Goal: Task Accomplishment & Management: Manage account settings

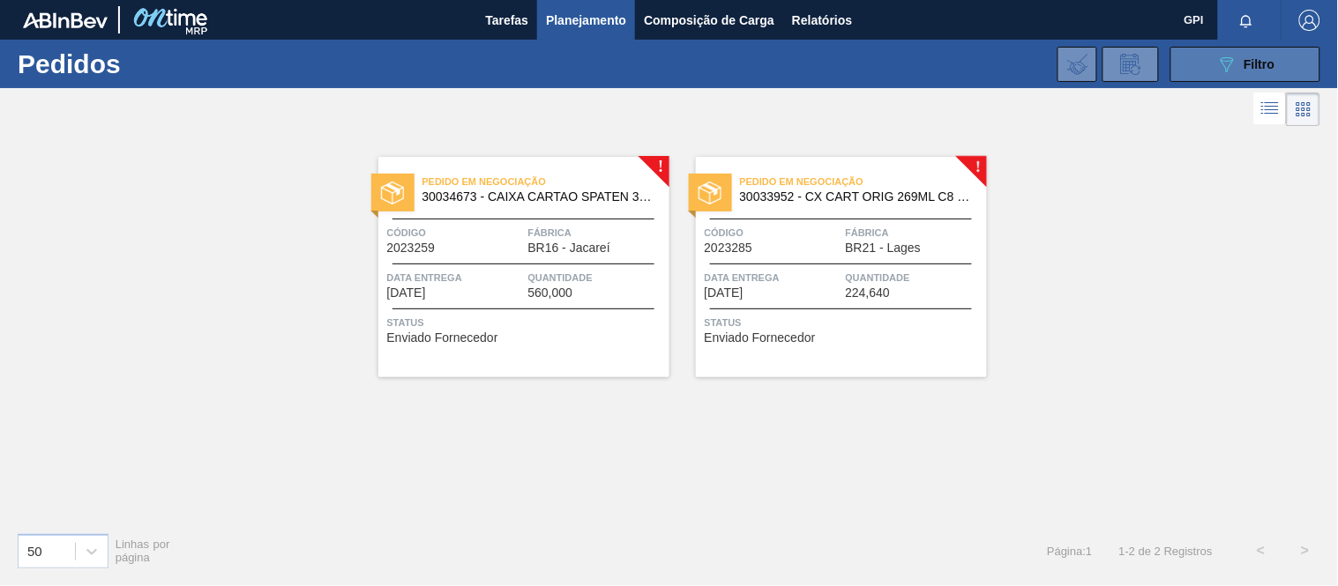
click at [1195, 71] on button "089F7B8B-B2A5-4AFE-B5C0-19BA573D28AC Filtro" at bounding box center [1245, 64] width 150 height 35
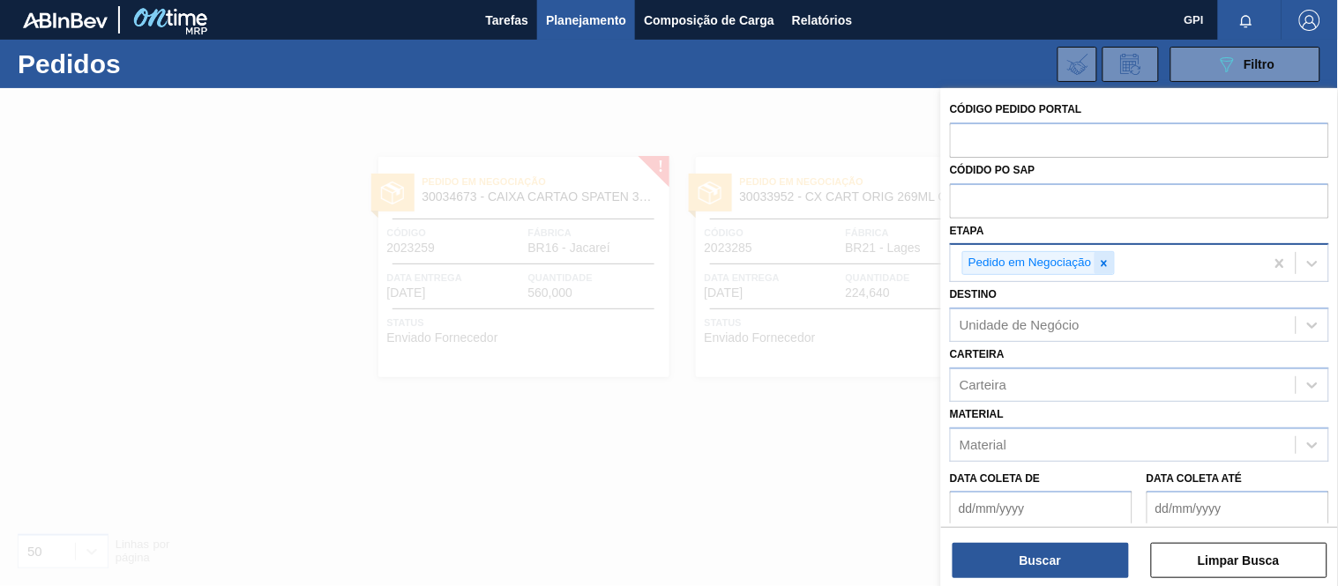
click at [1108, 263] on icon at bounding box center [1104, 263] width 12 height 12
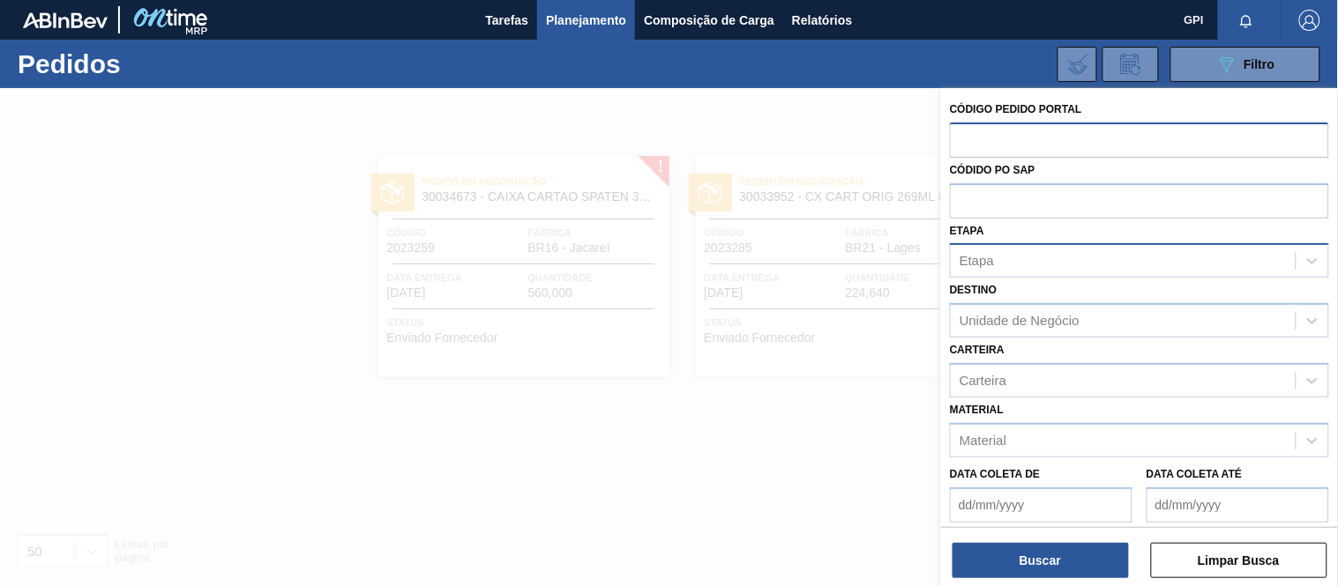
click at [1090, 145] on input "text" at bounding box center [1139, 140] width 379 height 34
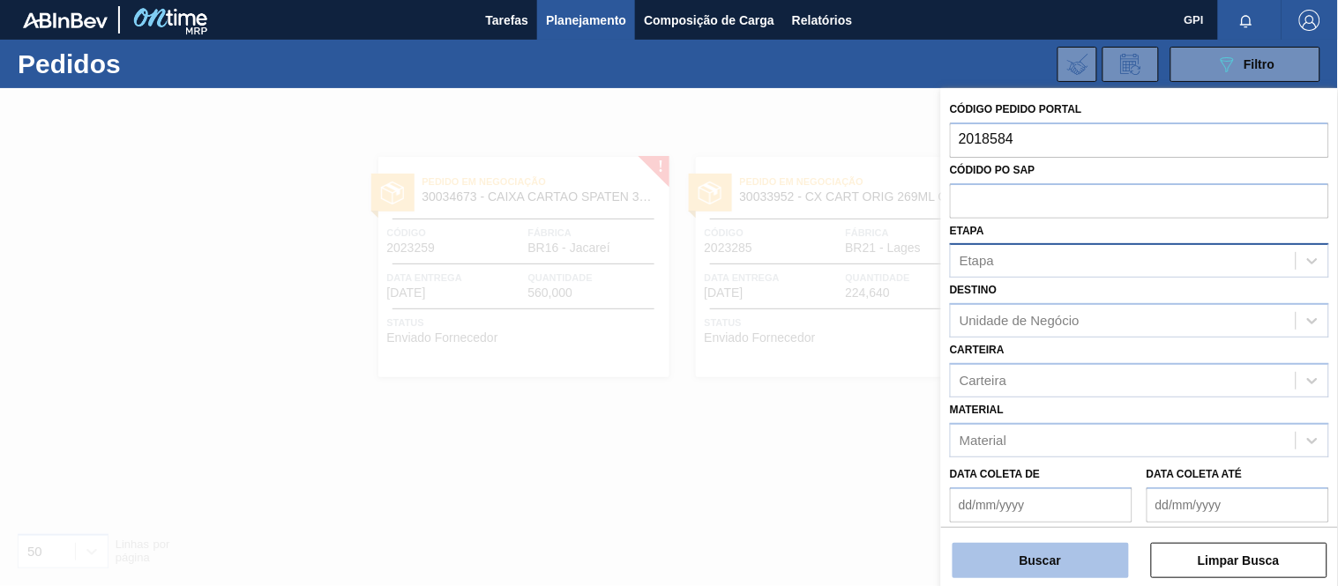
type input "2018584"
click at [1070, 574] on button "Buscar" at bounding box center [1040, 560] width 176 height 35
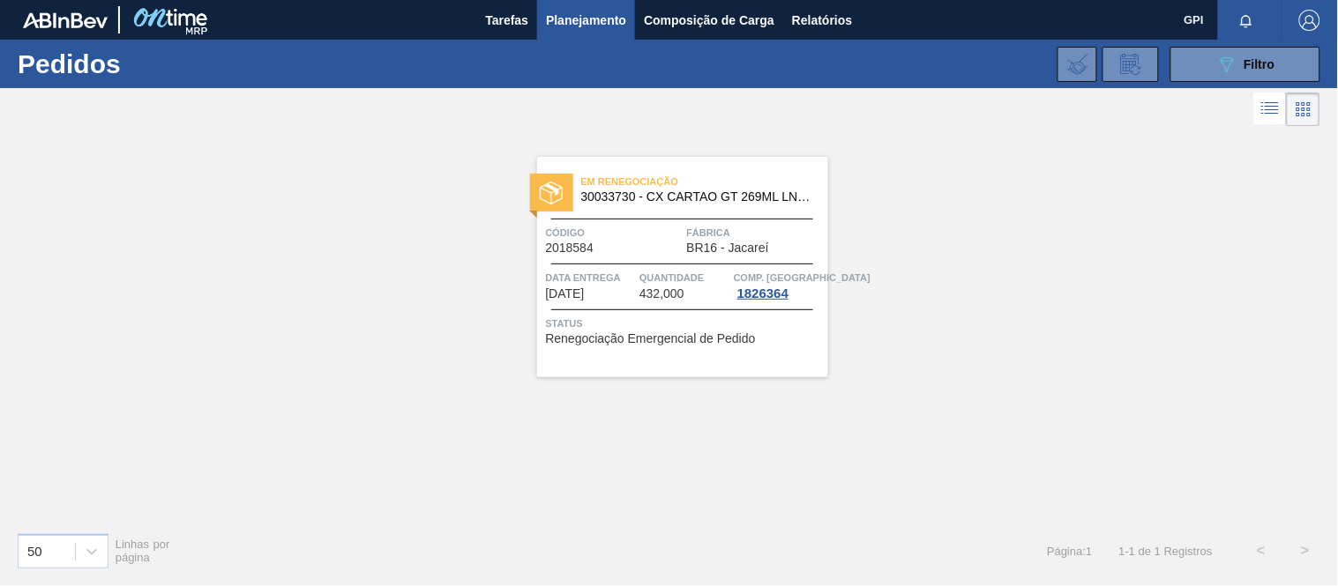
click at [668, 227] on span "Código" at bounding box center [614, 233] width 137 height 18
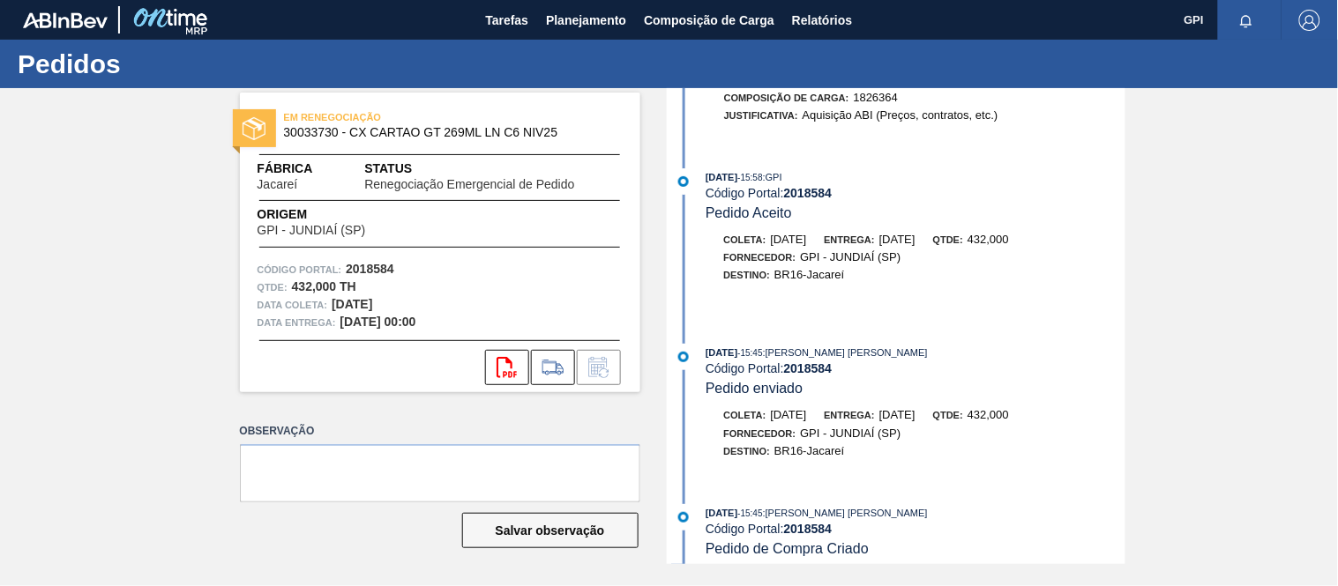
scroll to position [666, 0]
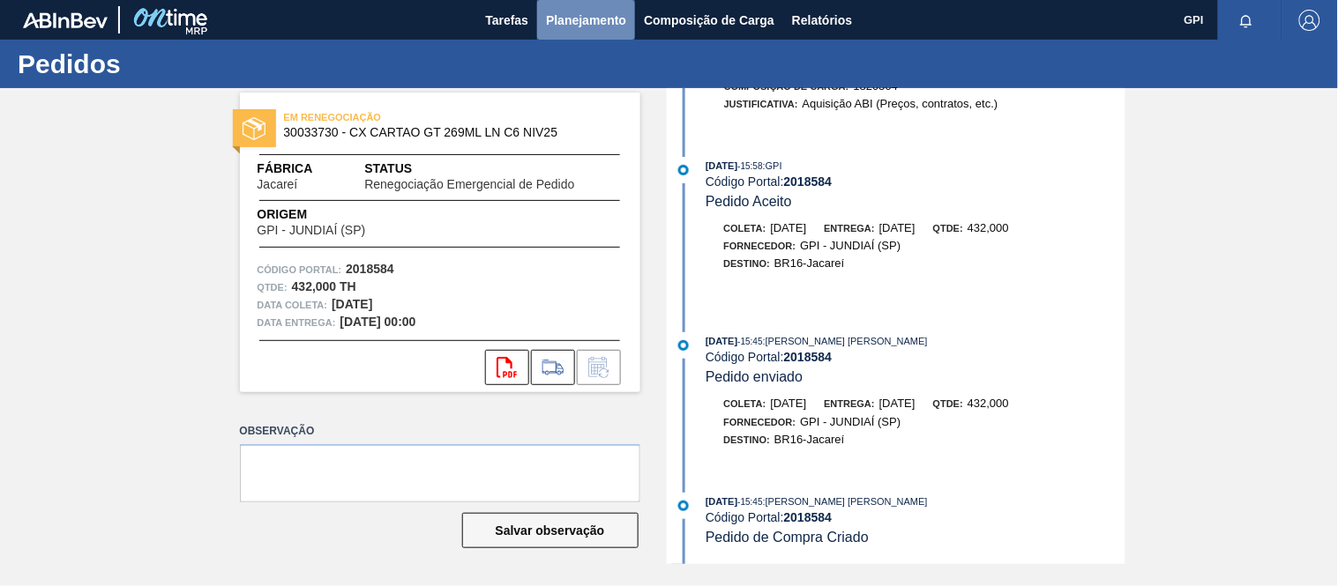
click at [594, 15] on span "Planejamento" at bounding box center [586, 20] width 80 height 21
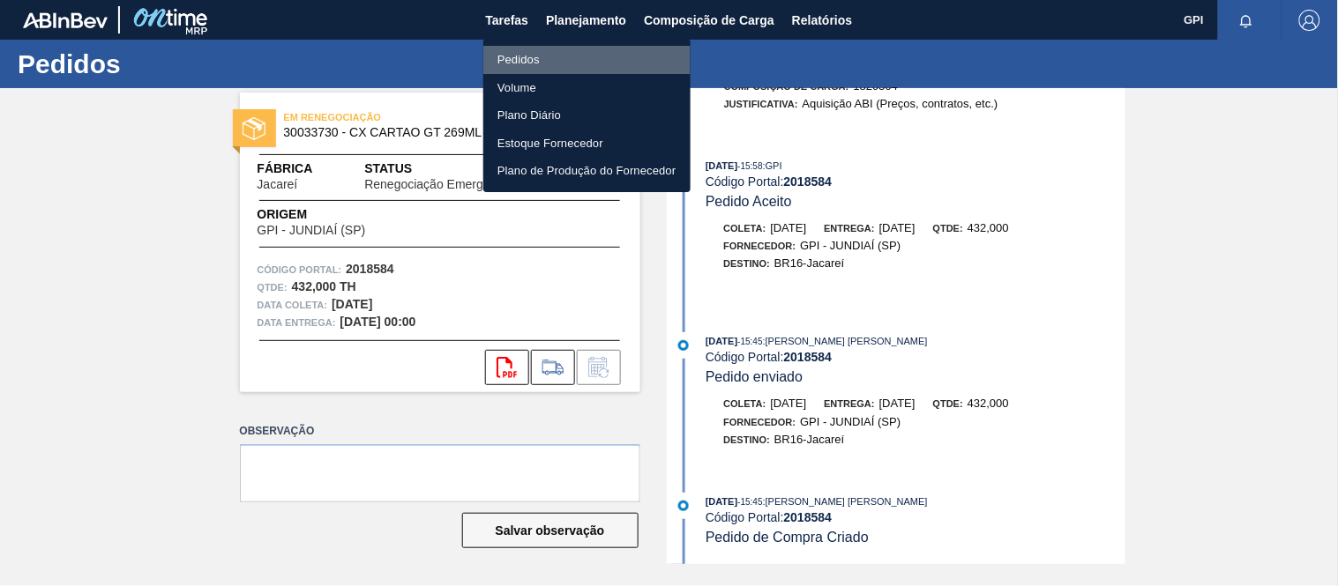
click at [543, 60] on li "Pedidos" at bounding box center [586, 60] width 207 height 28
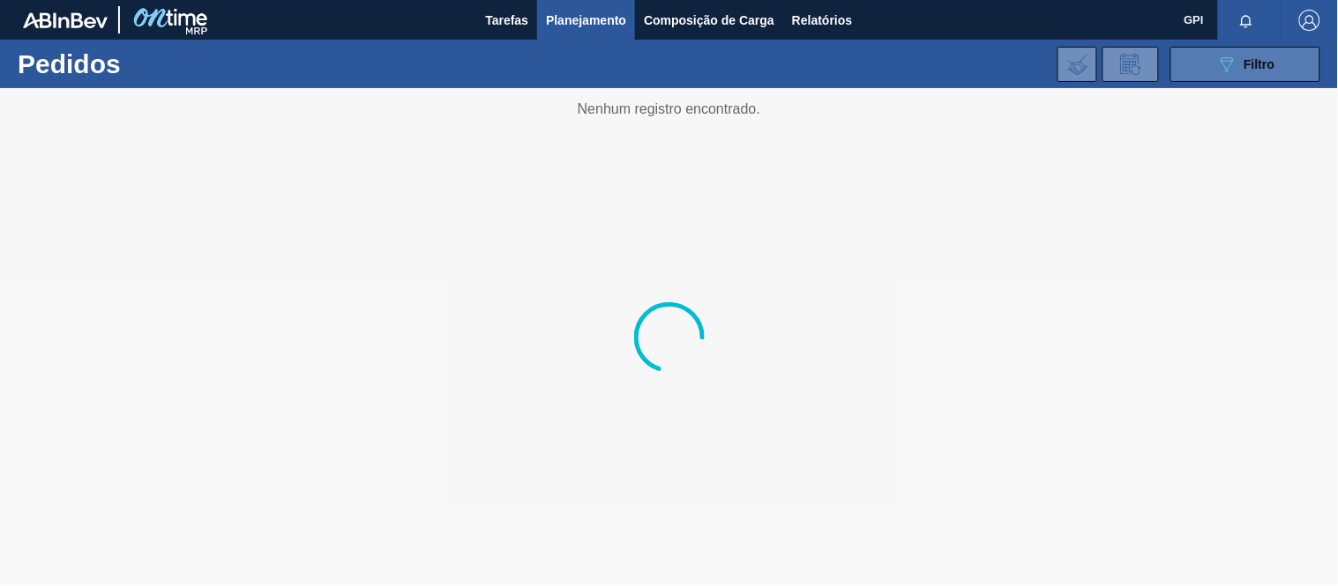
click at [1193, 68] on button "089F7B8B-B2A5-4AFE-B5C0-19BA573D28AC Filtro" at bounding box center [1245, 64] width 150 height 35
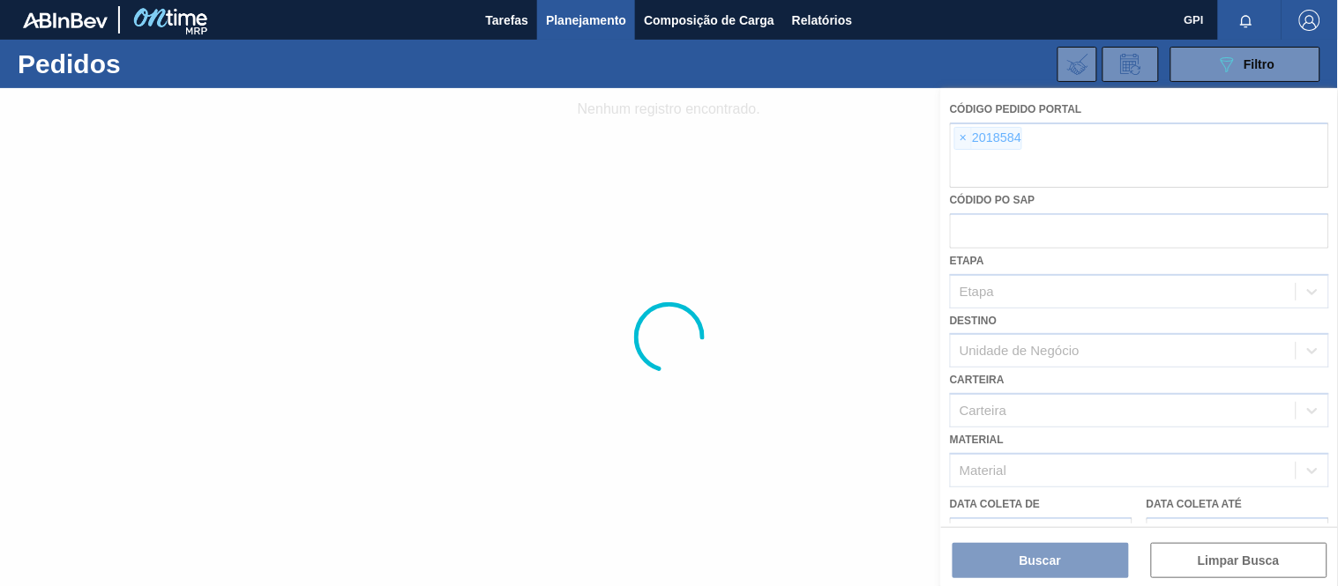
click at [964, 138] on div at bounding box center [669, 337] width 1338 height 498
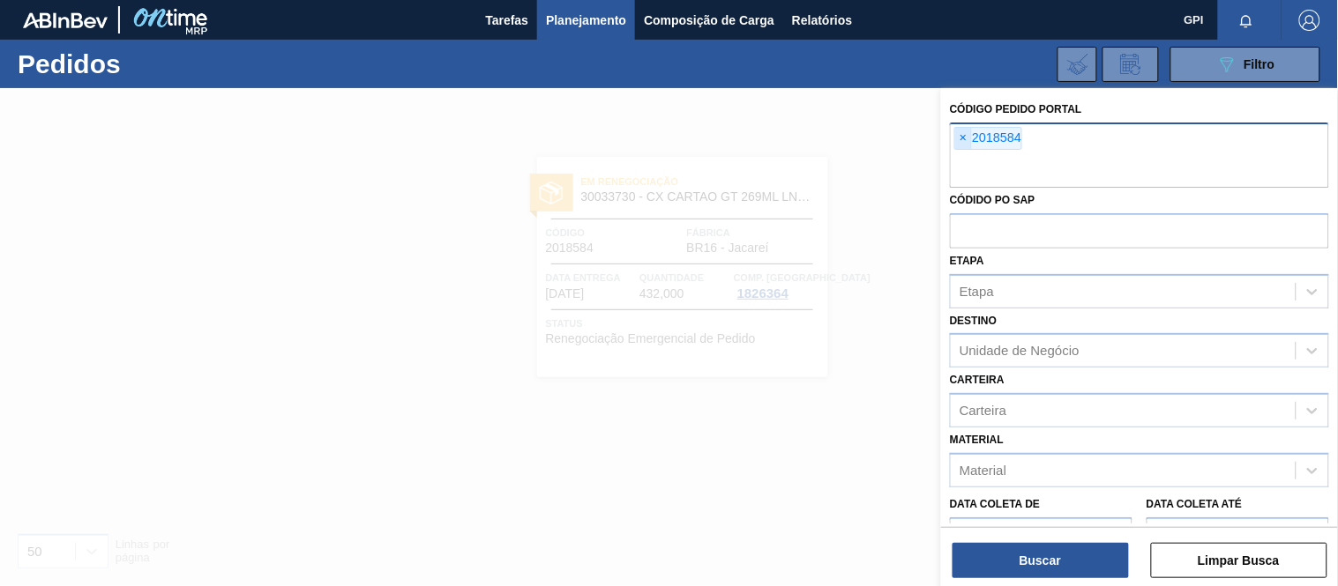
click at [964, 137] on span "×" at bounding box center [963, 138] width 17 height 21
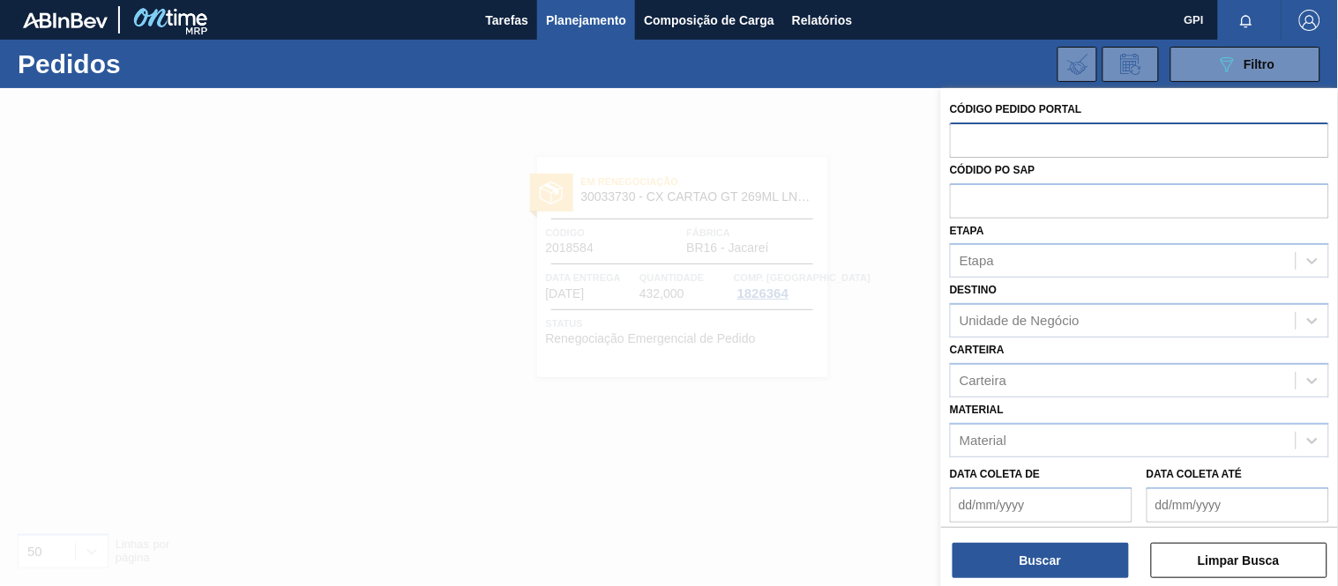
click at [1009, 154] on input "text" at bounding box center [1139, 140] width 379 height 34
click at [1009, 147] on input "text" at bounding box center [1139, 140] width 379 height 34
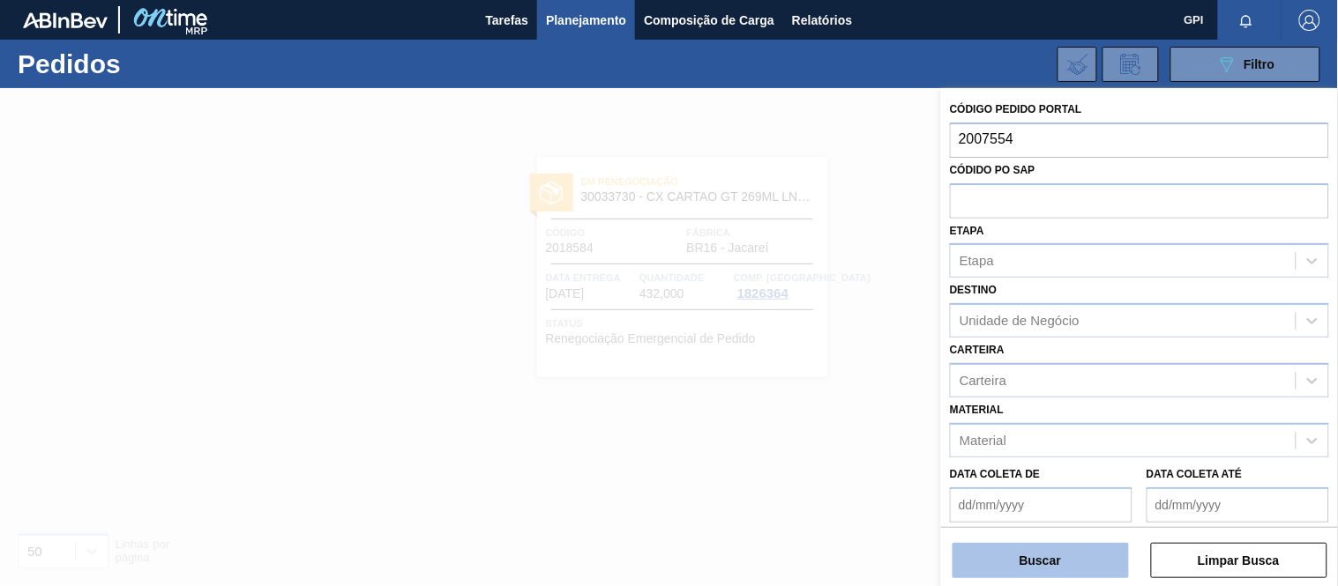
type input "2007554"
click at [1021, 569] on button "Buscar" at bounding box center [1040, 560] width 176 height 35
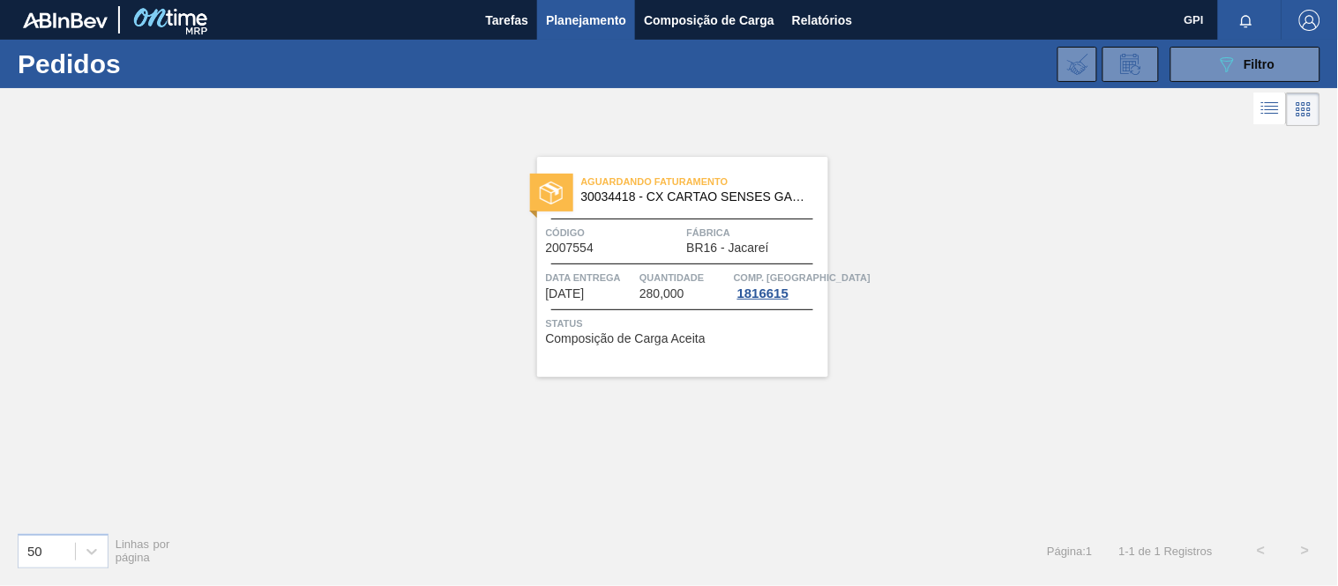
click at [630, 273] on span "Data entrega" at bounding box center [591, 278] width 90 height 18
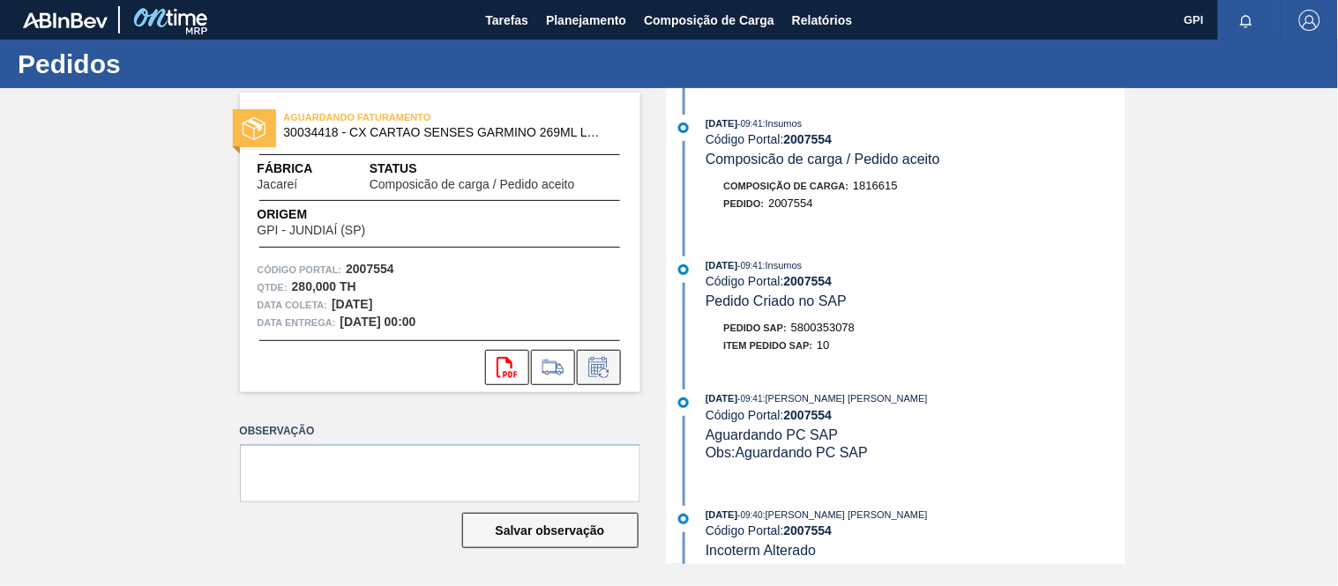
click at [611, 365] on icon at bounding box center [599, 367] width 28 height 21
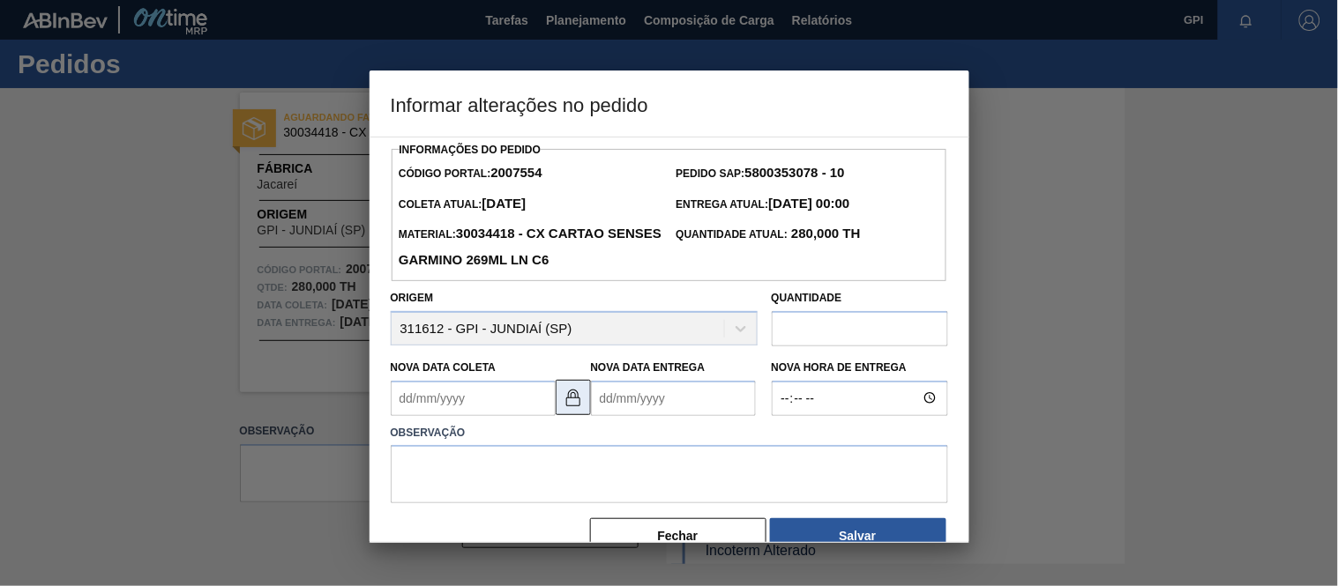
click at [583, 398] on img at bounding box center [573, 397] width 21 height 21
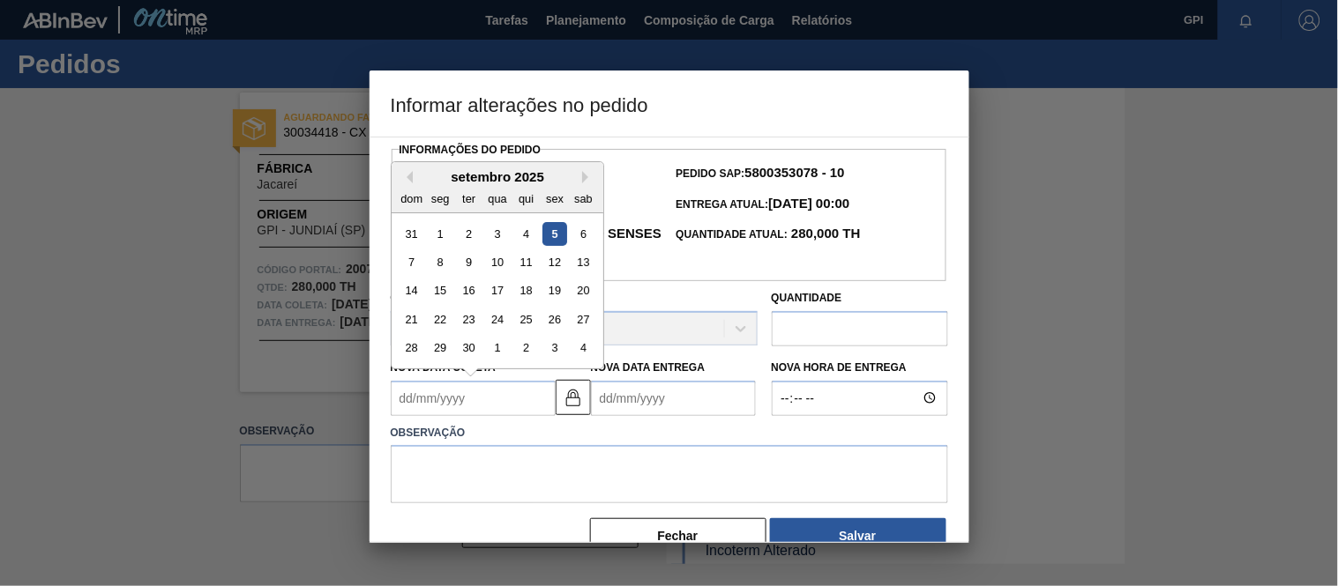
click at [461, 391] on Coleta2007554 "Nova Data Coleta" at bounding box center [473, 398] width 165 height 35
click at [438, 265] on div "8" at bounding box center [440, 262] width 24 height 24
type Coleta2007554 "08/09/2025"
type Entrega2007554 "10/09/2025"
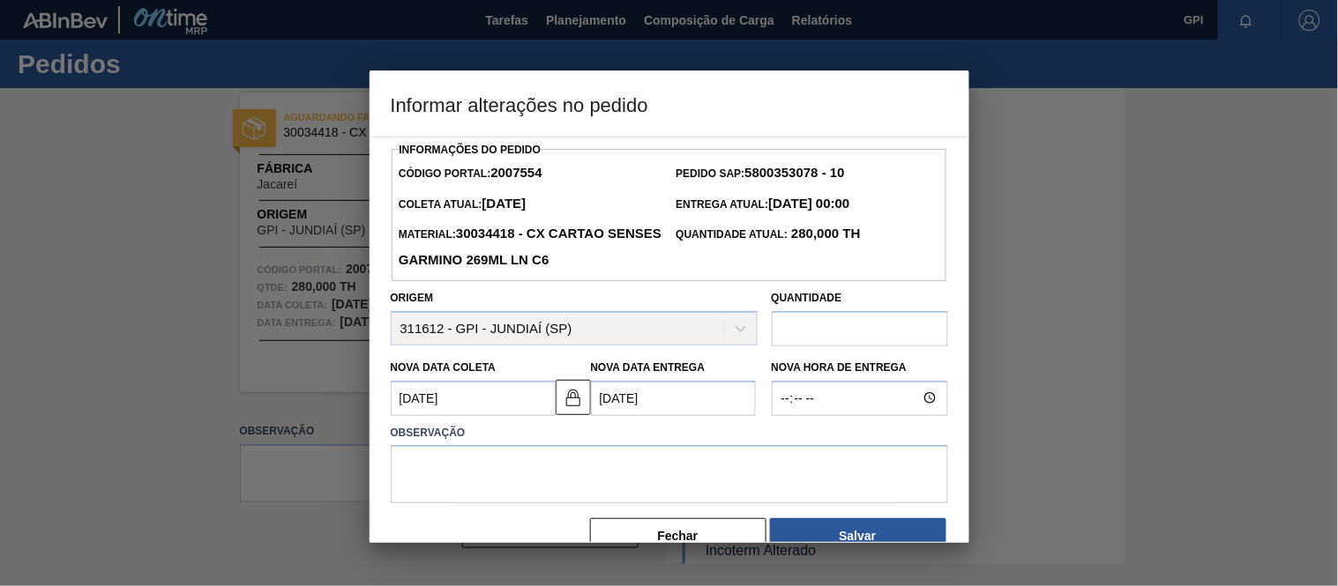
click at [483, 446] on label "Observação" at bounding box center [669, 434] width 557 height 26
click at [507, 479] on textarea at bounding box center [669, 474] width 557 height 58
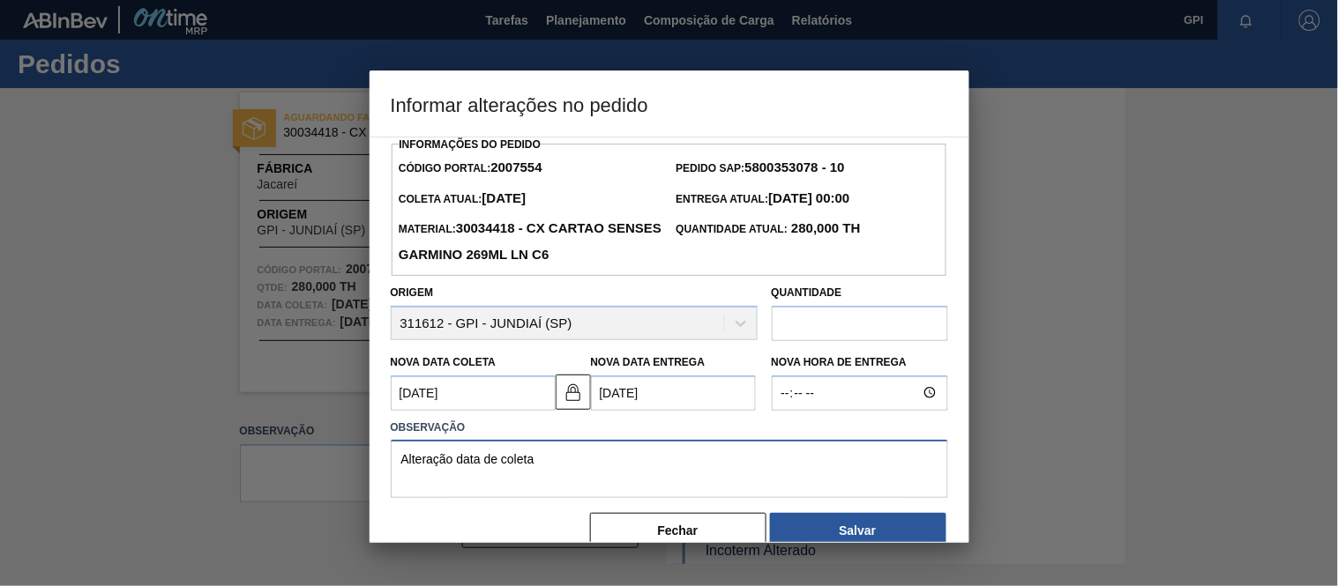
scroll to position [22, 0]
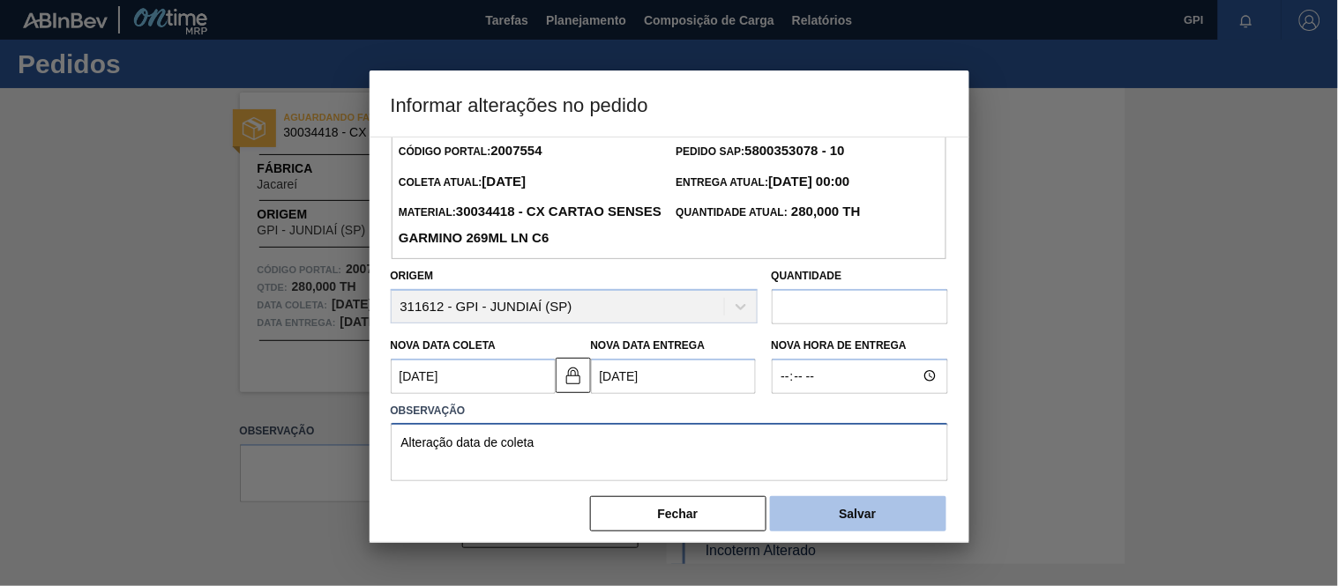
type textarea "Alteração data de coleta"
click at [797, 532] on button "Salvar" at bounding box center [858, 513] width 176 height 35
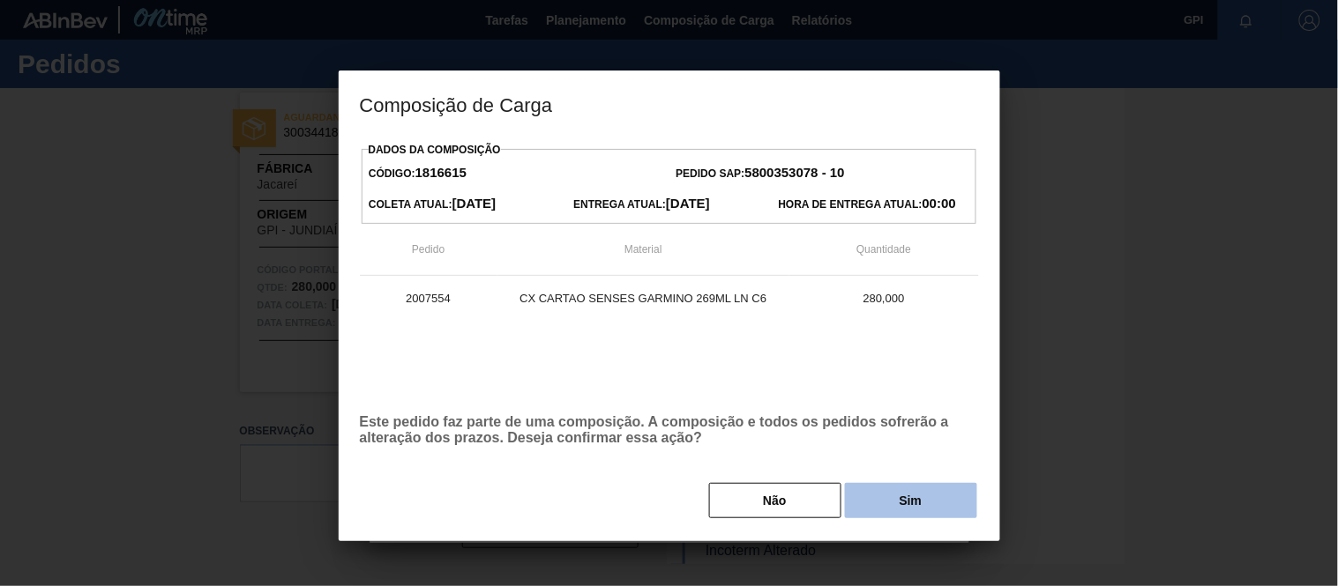
click at [899, 507] on button "Sim" at bounding box center [911, 500] width 132 height 35
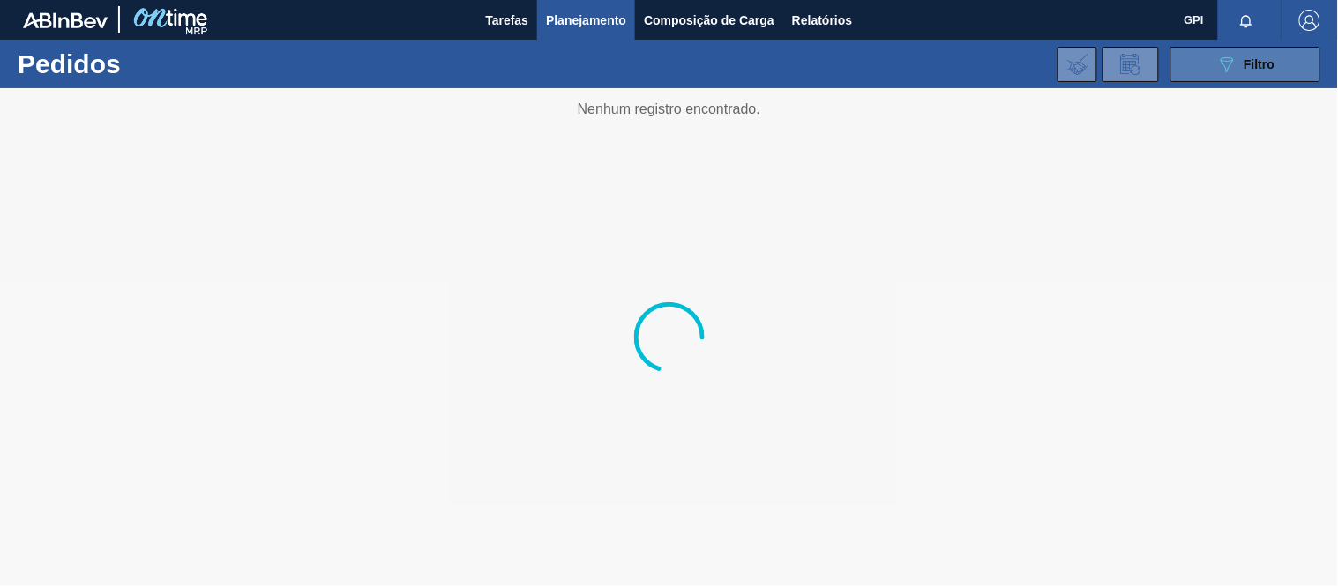
click at [1187, 66] on button "089F7B8B-B2A5-4AFE-B5C0-19BA573D28AC Filtro" at bounding box center [1245, 64] width 150 height 35
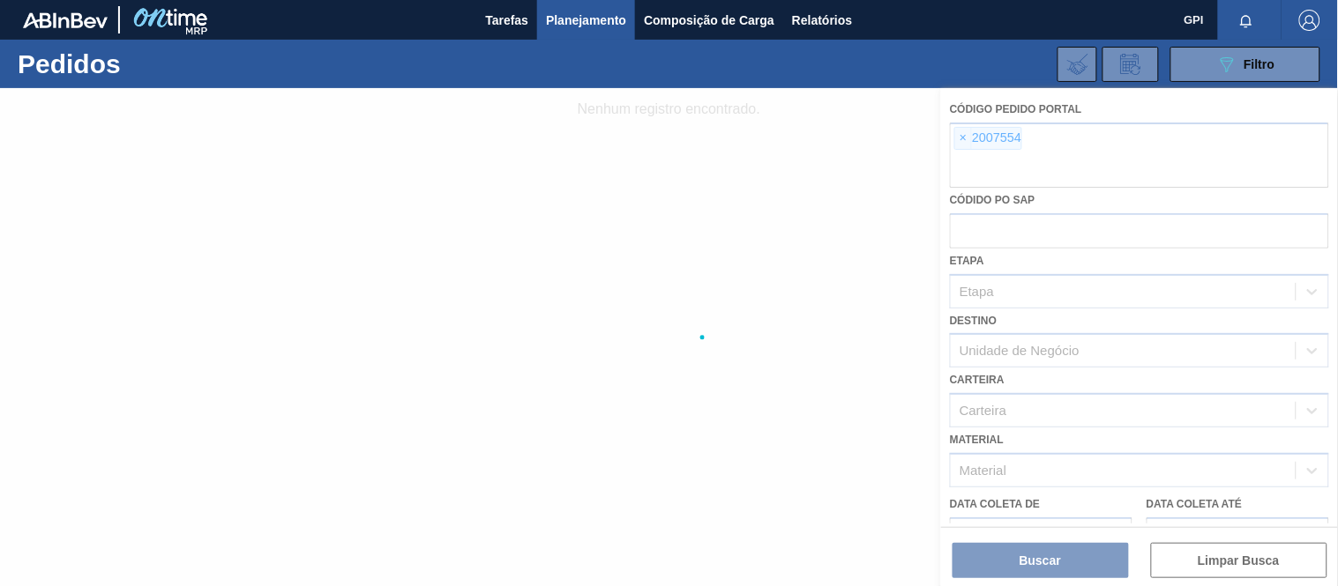
click at [967, 139] on div at bounding box center [669, 337] width 1338 height 498
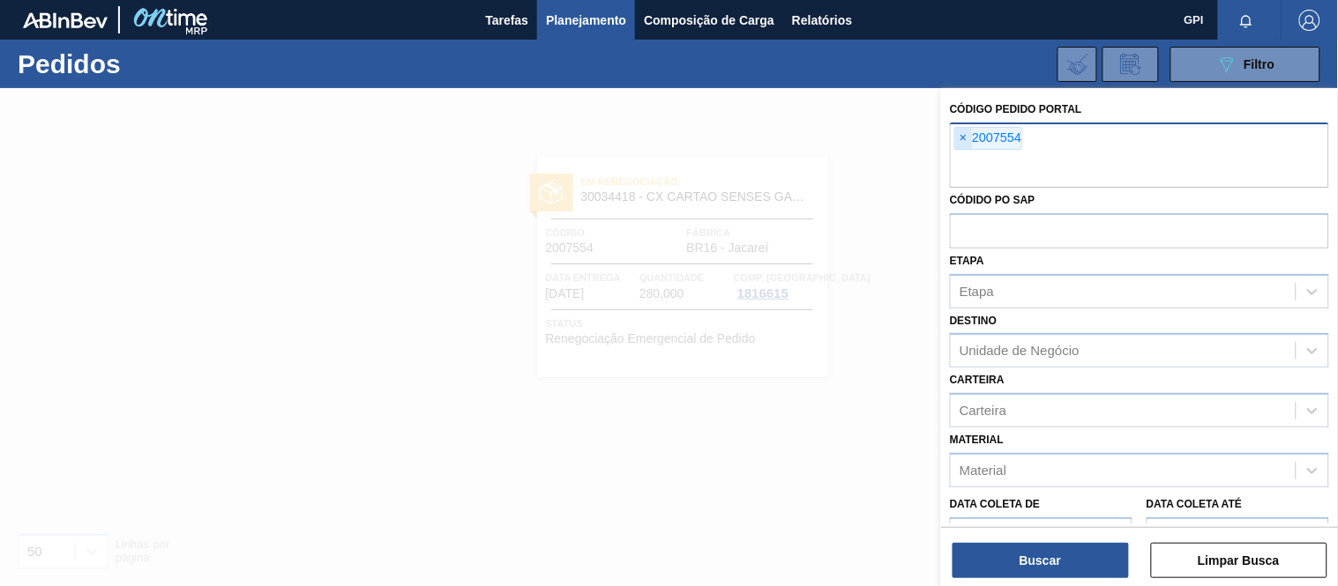
click at [965, 134] on span "×" at bounding box center [963, 138] width 17 height 21
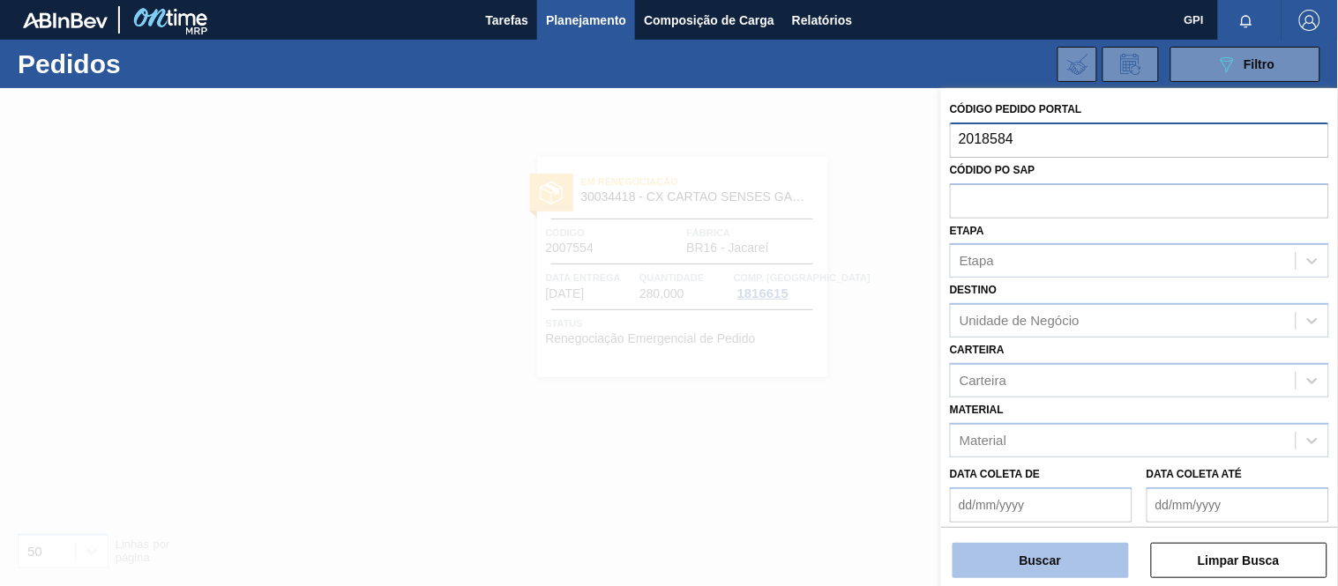
type input "2018584"
click at [1055, 561] on button "Buscar" at bounding box center [1040, 560] width 176 height 35
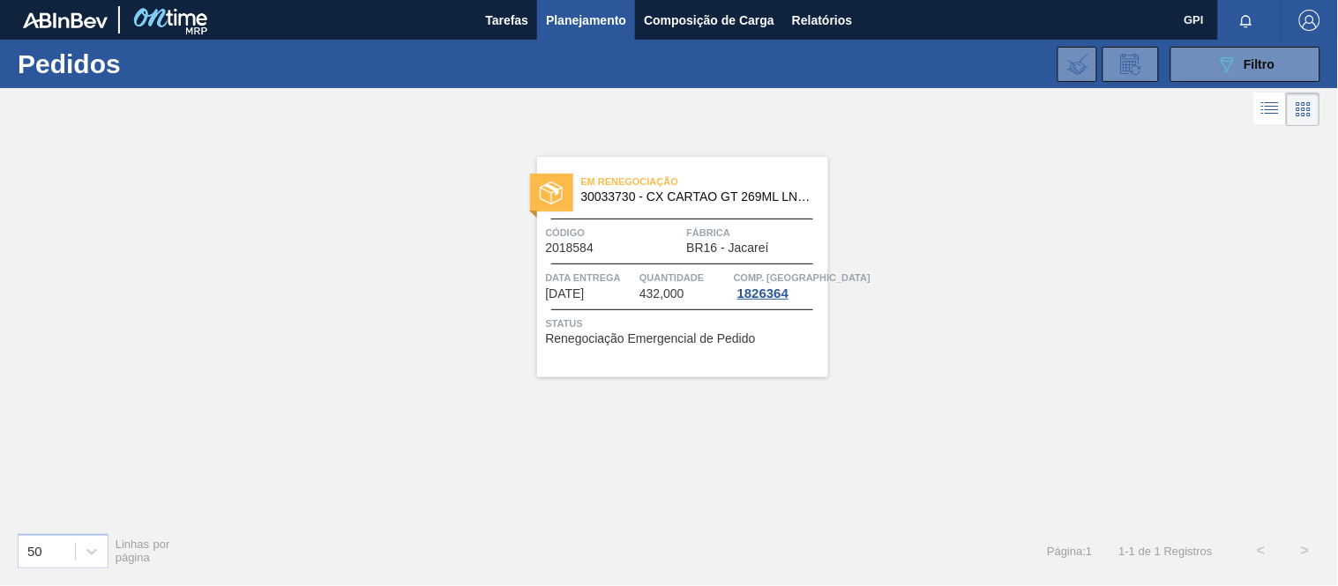
click at [646, 257] on div "Em renegociação 30033730 - CX CARTAO GT 269ML LN C6 NIV25 Código 2018584 Fábric…" at bounding box center [682, 267] width 291 height 220
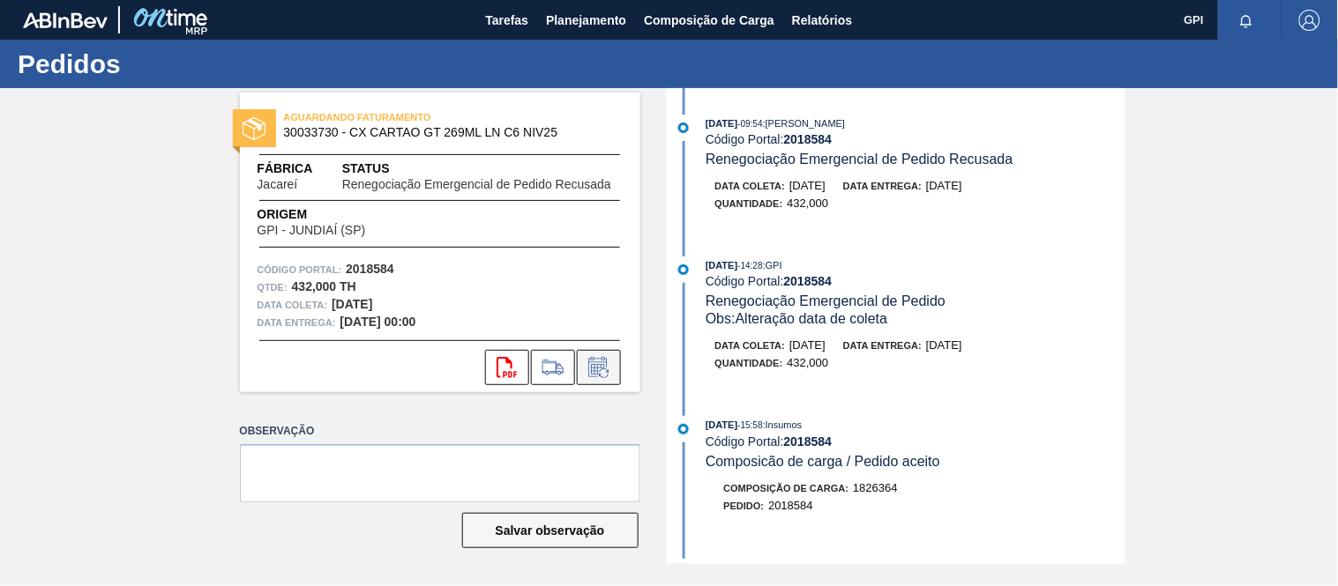
click at [605, 372] on icon at bounding box center [599, 367] width 28 height 21
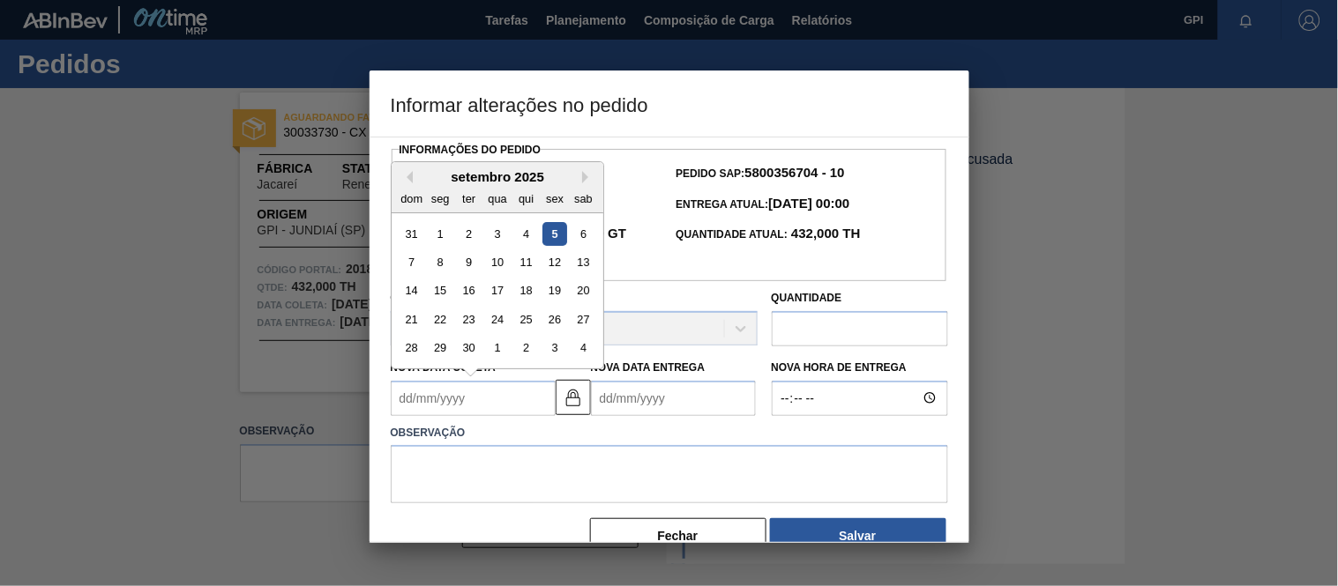
click at [468, 403] on Coleta2018584 "Nova Data Coleta" at bounding box center [473, 398] width 165 height 35
click at [495, 265] on div "10" at bounding box center [497, 262] width 24 height 24
type Coleta2018584 "[DATE]"
type Entrega2018584 "12/09/2025"
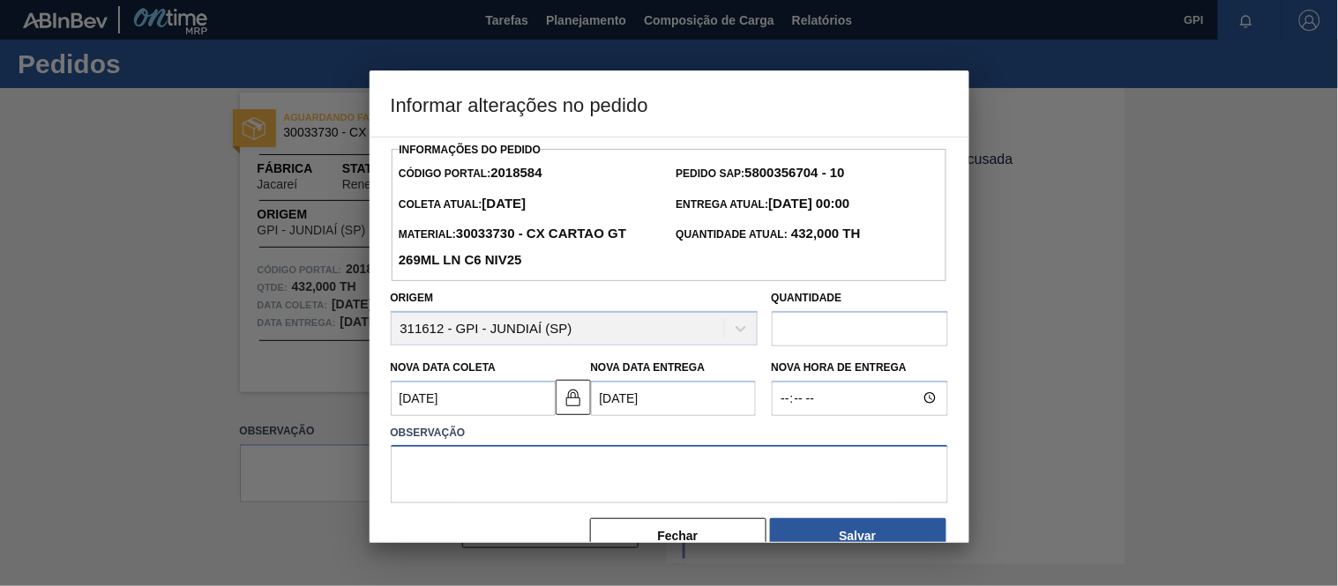
click at [461, 462] on textarea at bounding box center [669, 474] width 557 height 58
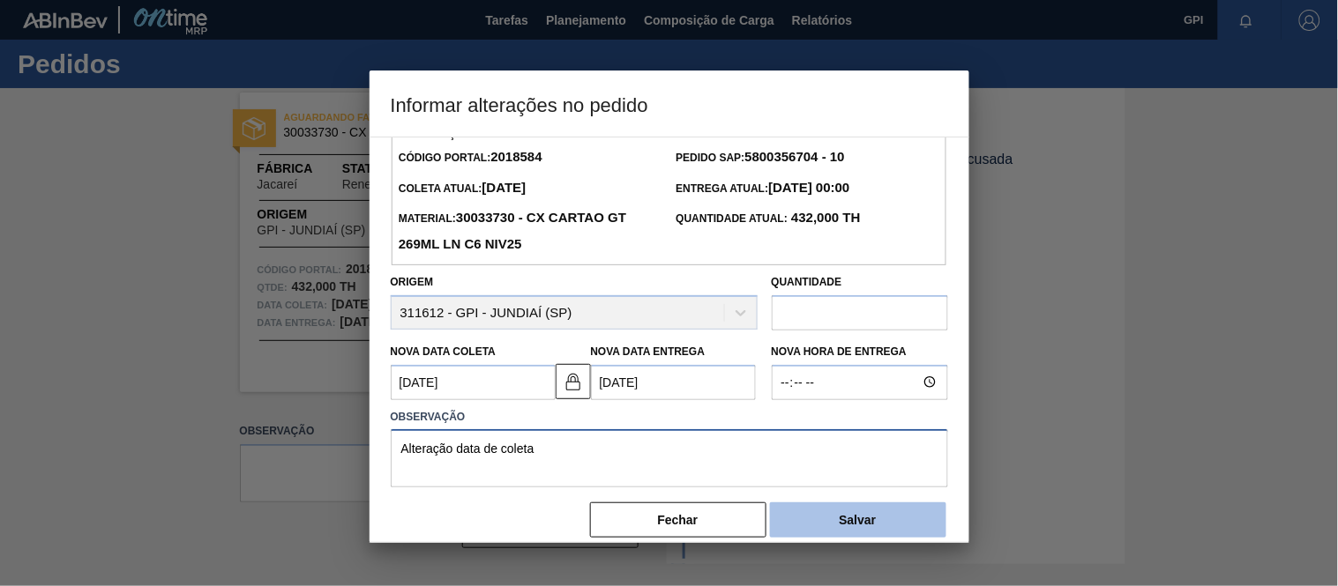
scroll to position [18, 0]
type textarea "Alteração data de coleta"
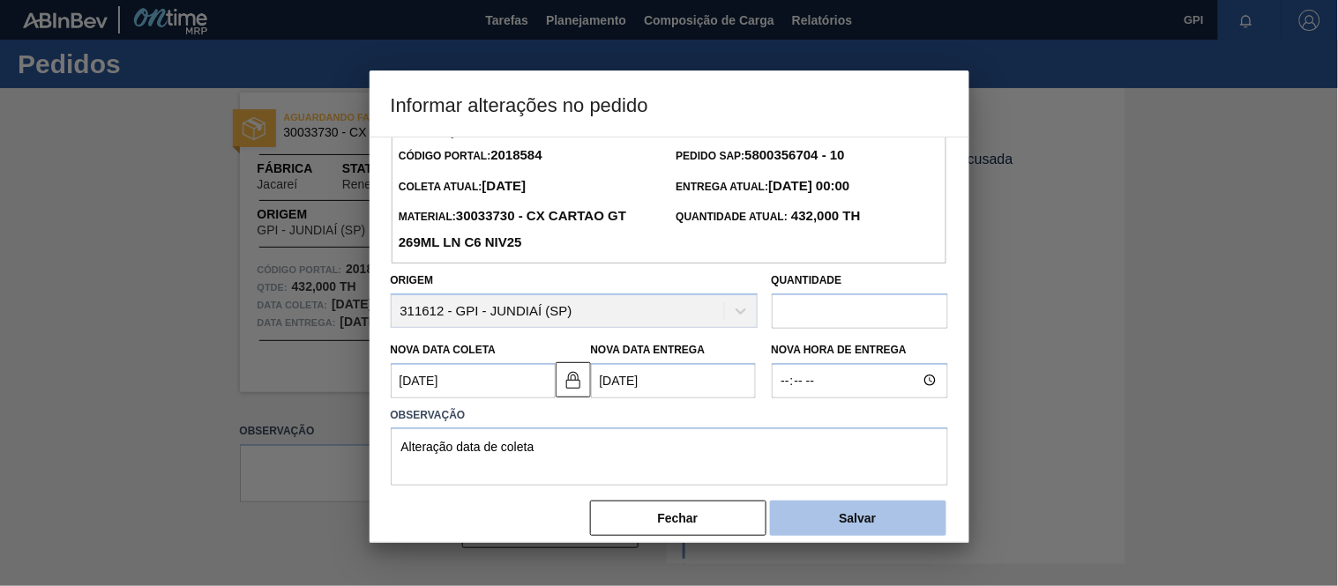
click at [909, 522] on button "Salvar" at bounding box center [858, 518] width 176 height 35
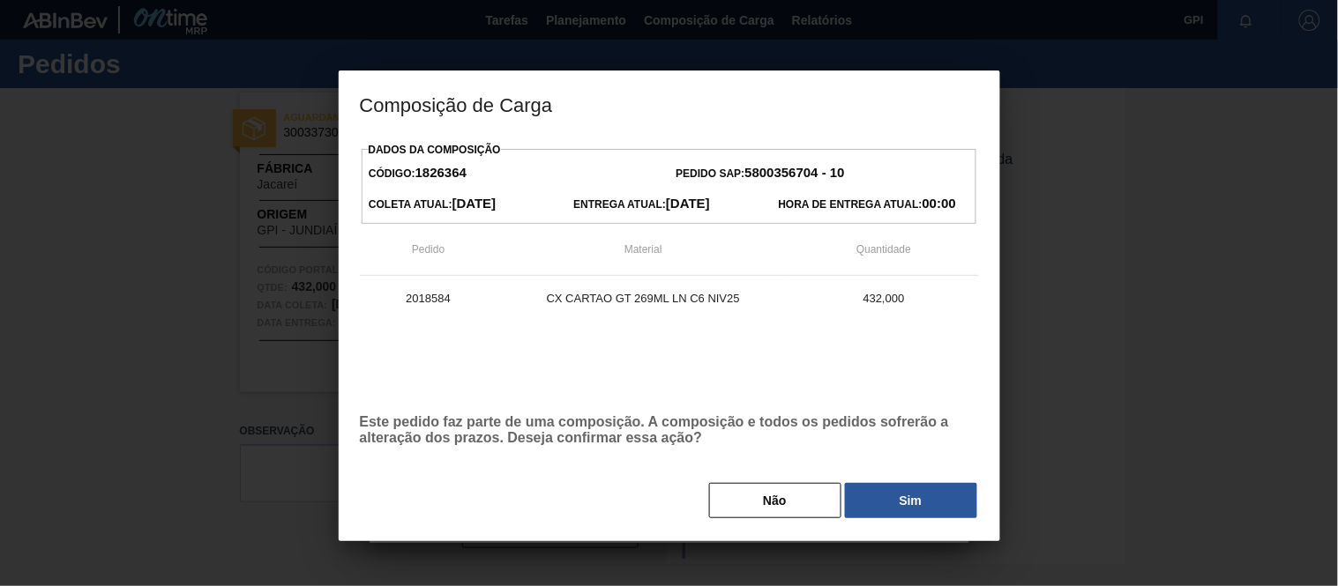
click at [901, 524] on div "Dados da Composição Código: 1826364 Pedido SAP: 5800356704 - 10 Coleta Atual: 0…" at bounding box center [669, 340] width 661 height 404
click at [903, 507] on button "Sim" at bounding box center [911, 500] width 132 height 35
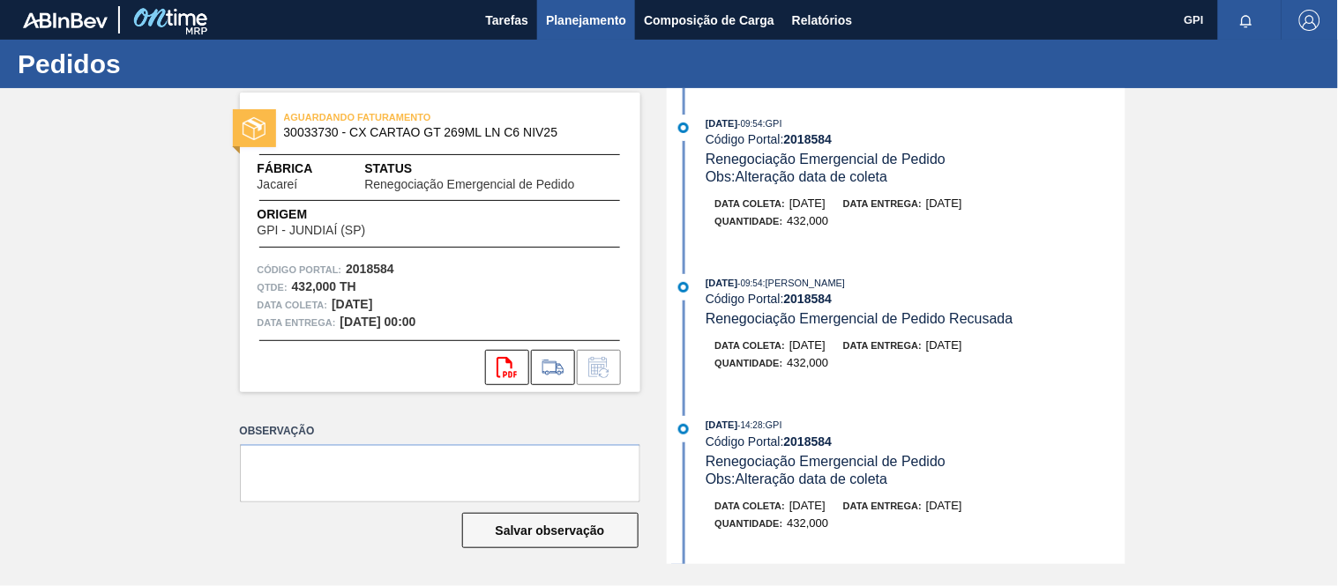
click at [596, 18] on span "Planejamento" at bounding box center [586, 20] width 80 height 21
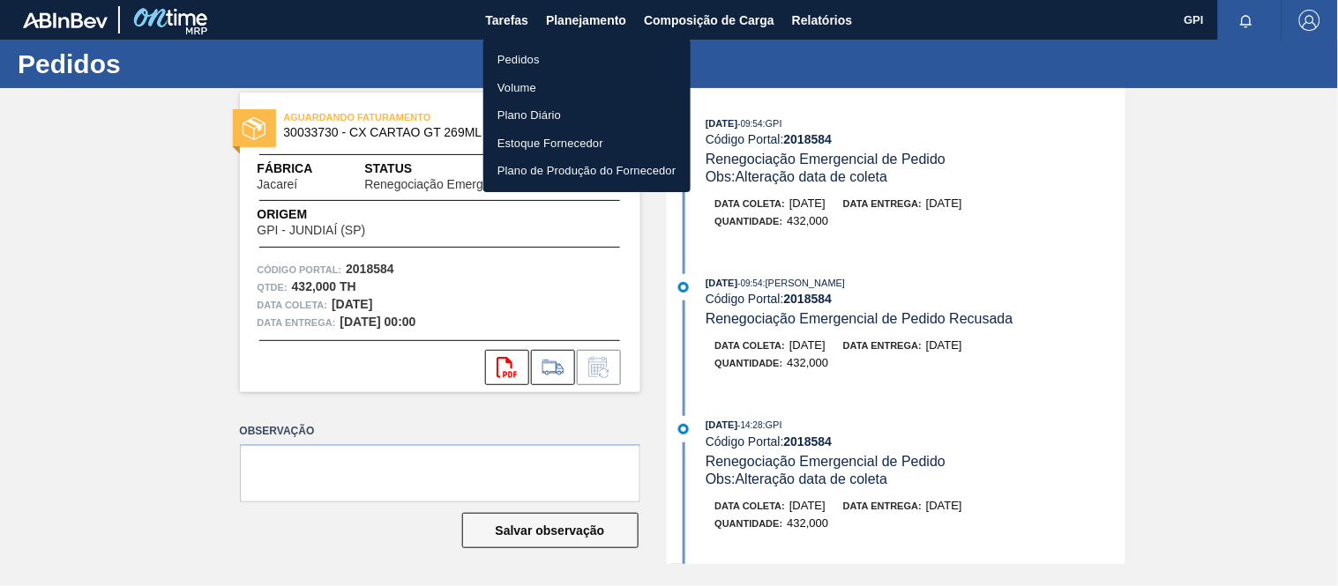
click at [538, 65] on li "Pedidos" at bounding box center [586, 60] width 207 height 28
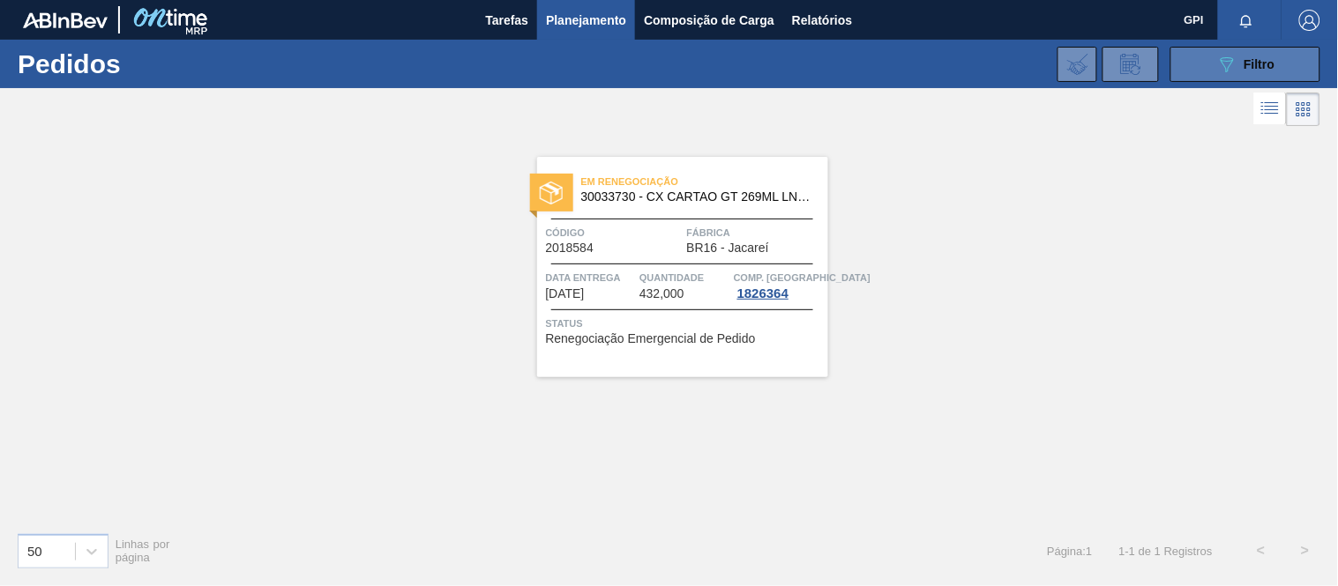
click at [1240, 69] on div "089F7B8B-B2A5-4AFE-B5C0-19BA573D28AC Filtro" at bounding box center [1245, 64] width 59 height 21
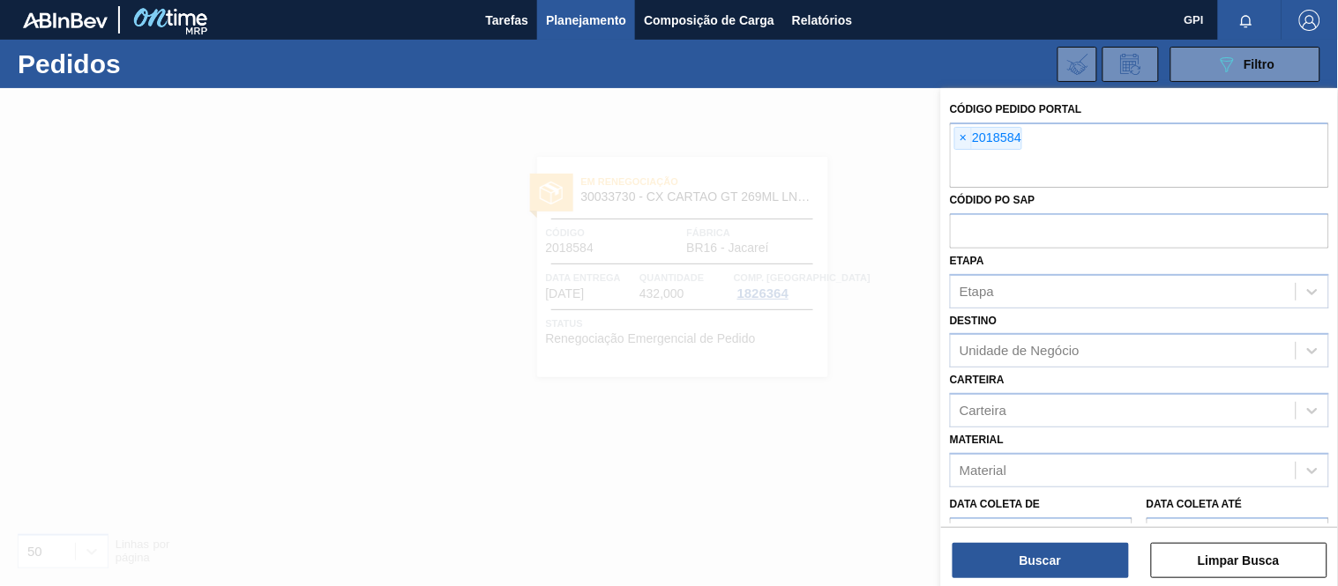
click at [944, 139] on div "Código Pedido Portal × 2018584 Códido PO SAP Etapa Etapa Destino Unidade de Neg…" at bounding box center [1139, 400] width 397 height 624
click at [957, 143] on span "×" at bounding box center [963, 138] width 17 height 21
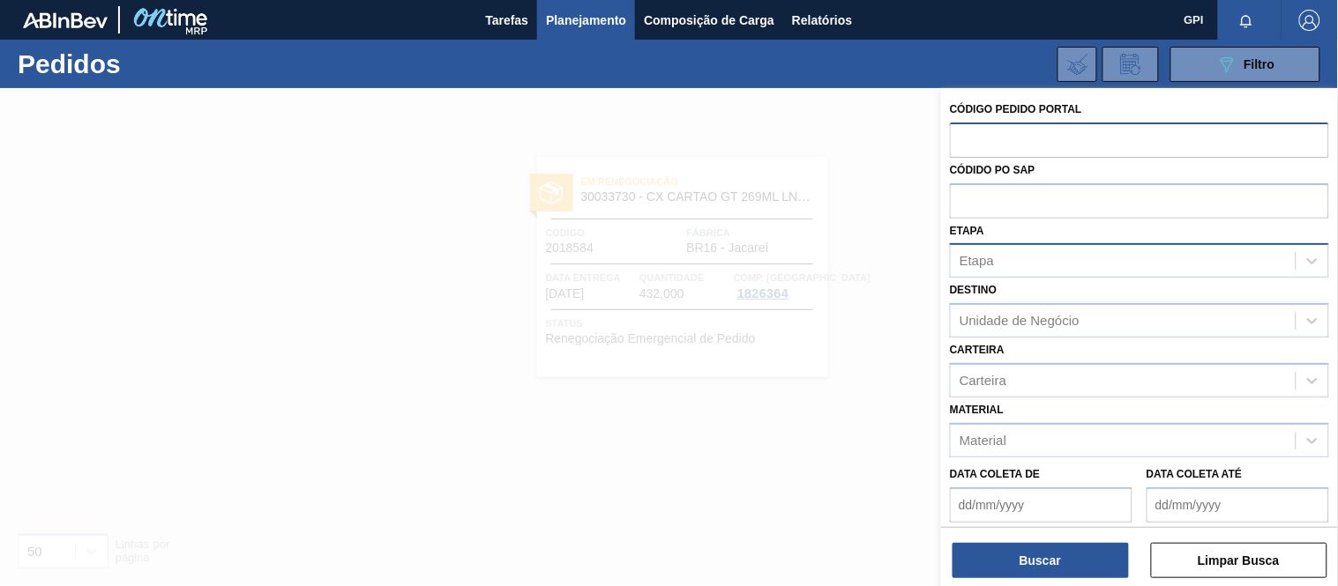
paste input "2014247"
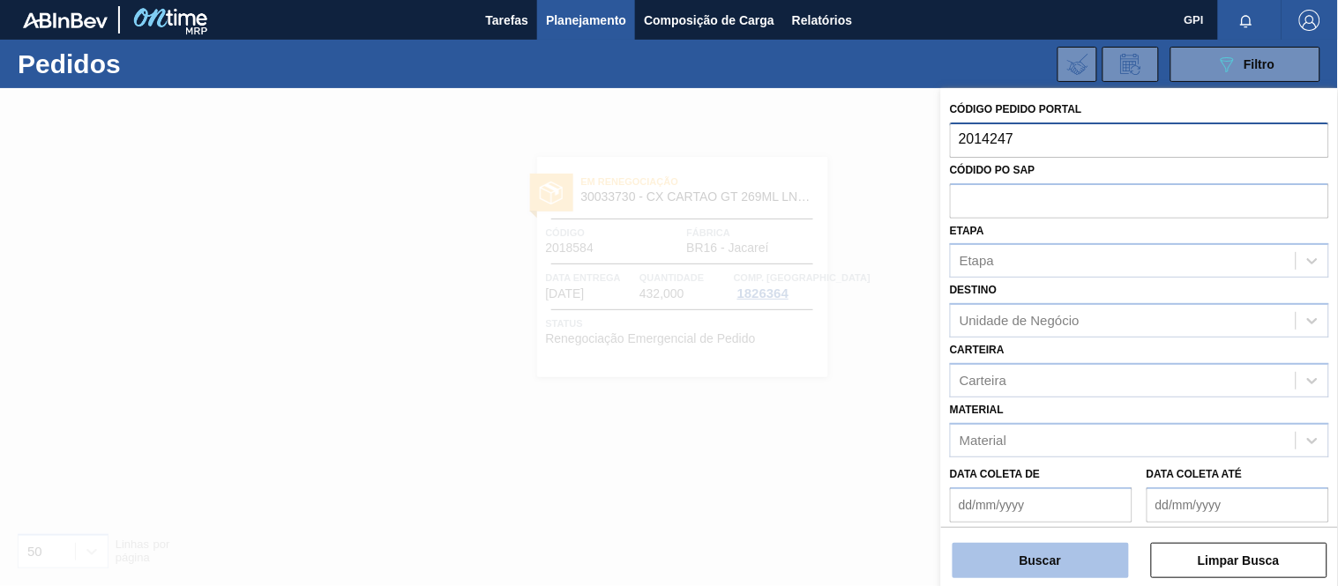
type input "2014247"
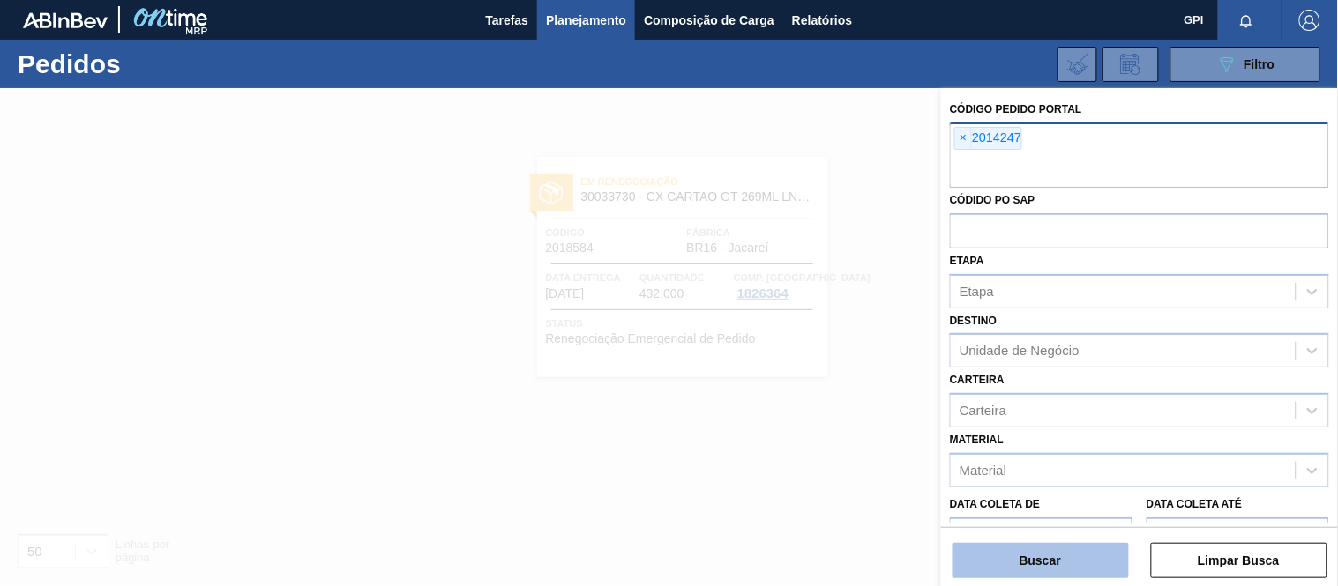
click at [1053, 554] on button "Buscar" at bounding box center [1040, 560] width 176 height 35
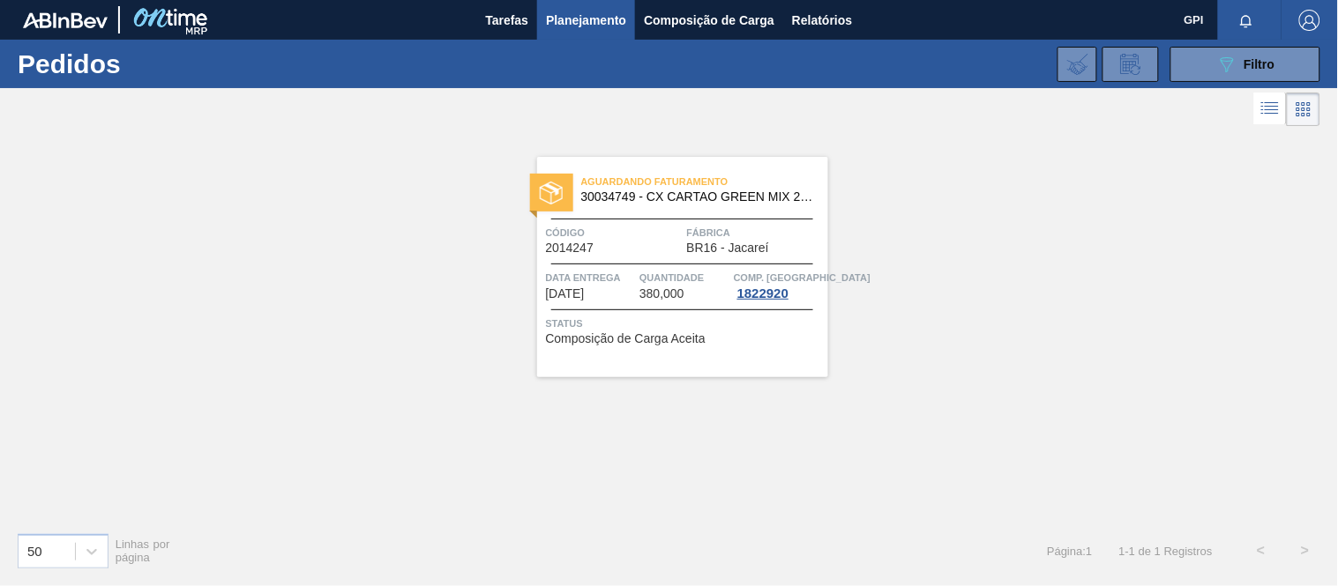
click at [650, 241] on span "Código" at bounding box center [614, 233] width 137 height 18
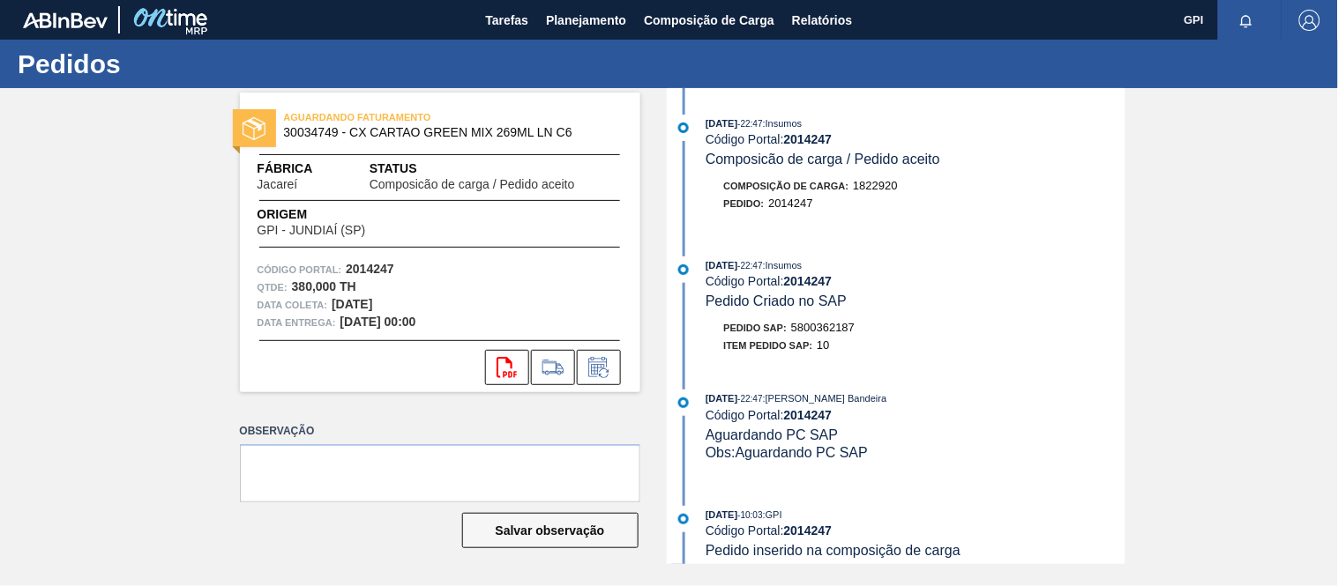
click at [357, 262] on strong "2014247" at bounding box center [370, 269] width 48 height 14
copy strong "2014247"
click at [497, 362] on icon at bounding box center [506, 367] width 20 height 21
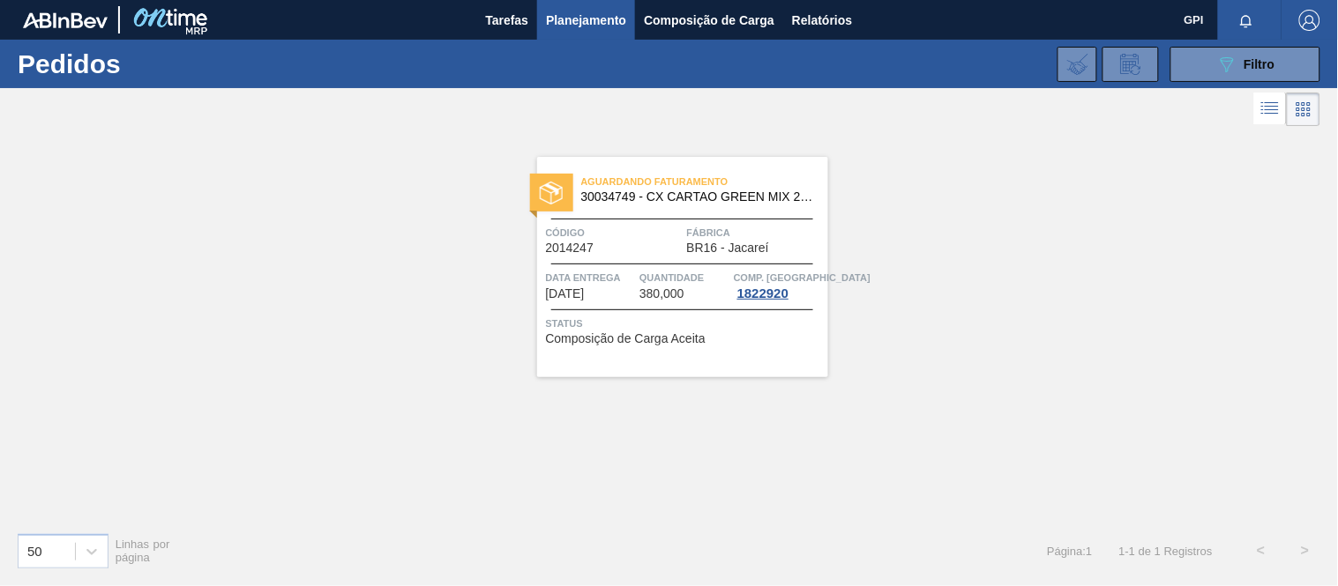
click at [1199, 83] on div "089F7B8B-B2A5-4AFE-B5C0-19BA573D28AC Filtro Código Pedido Portal × 2014247 Códi…" at bounding box center [800, 64] width 1058 height 53
drag, startPoint x: 1214, startPoint y: 74, endPoint x: 1205, endPoint y: 75, distance: 8.9
click at [1214, 75] on button "089F7B8B-B2A5-4AFE-B5C0-19BA573D28AC Filtro" at bounding box center [1245, 64] width 150 height 35
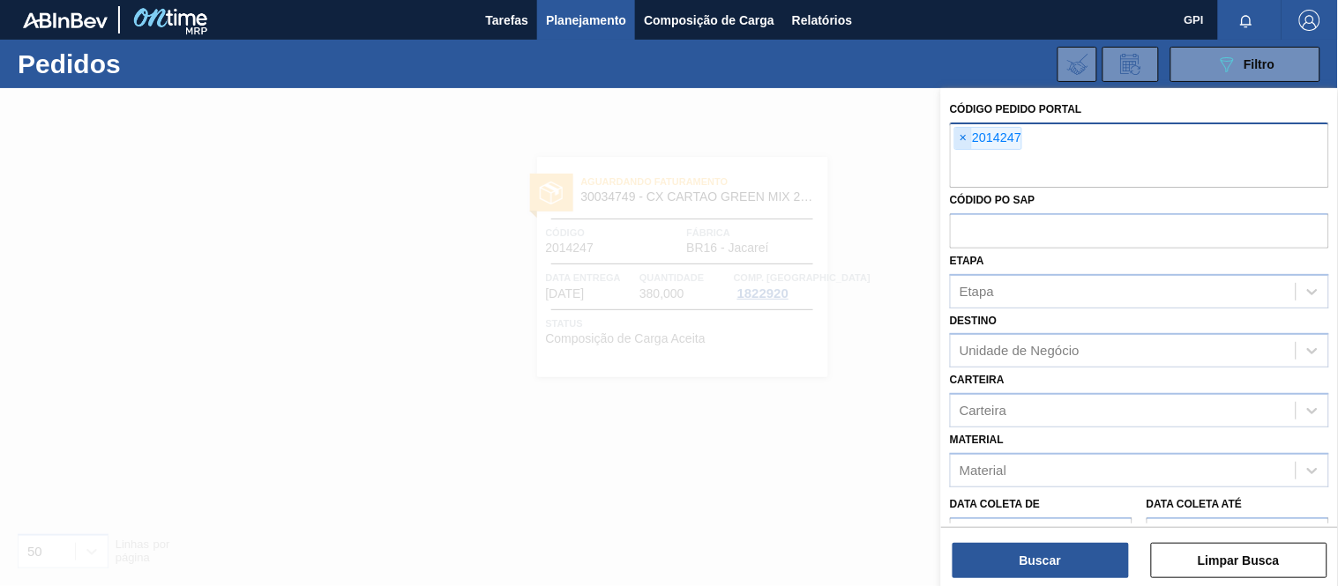
click at [959, 138] on span "×" at bounding box center [963, 138] width 17 height 21
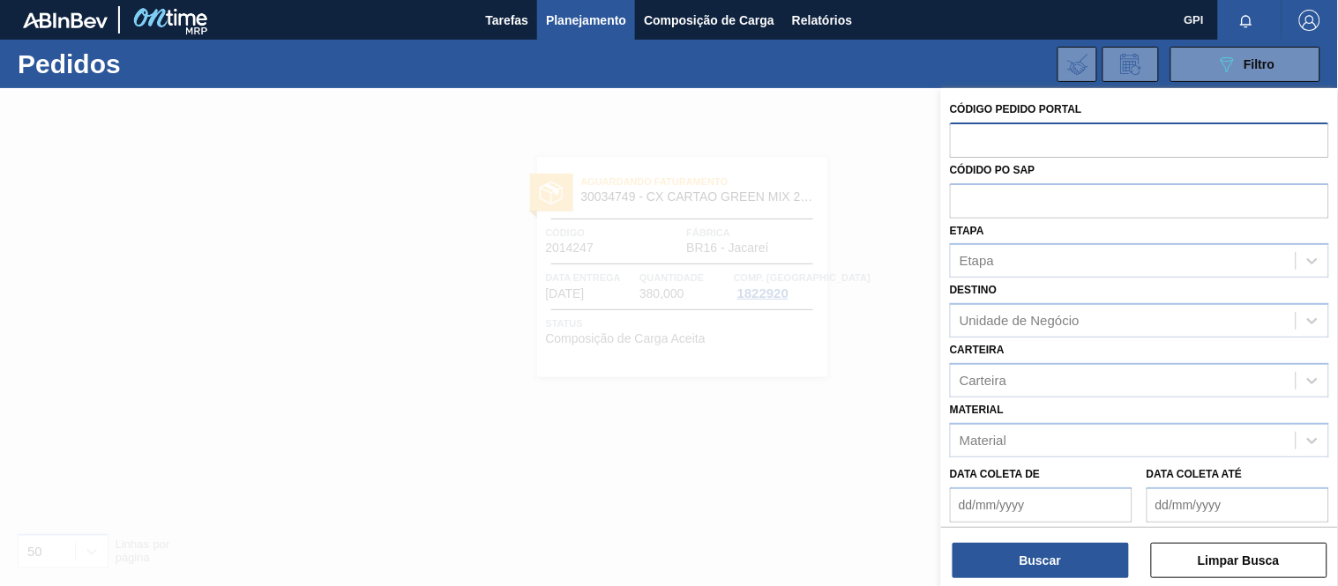
paste input "text"
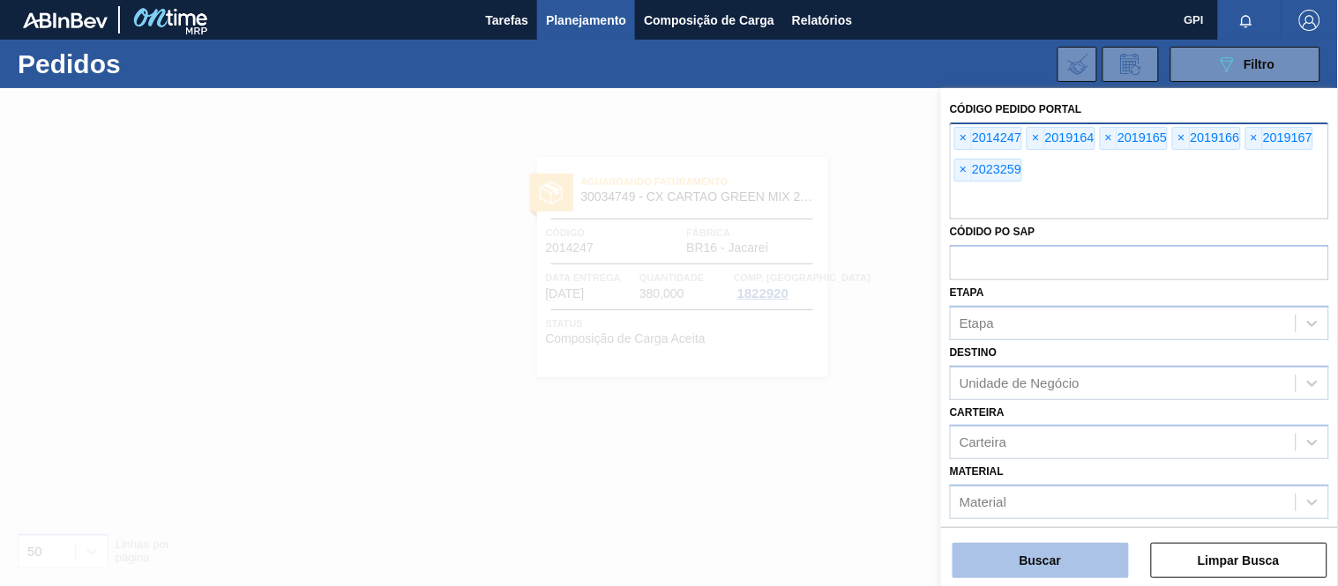
click at [1050, 555] on button "Buscar" at bounding box center [1040, 560] width 176 height 35
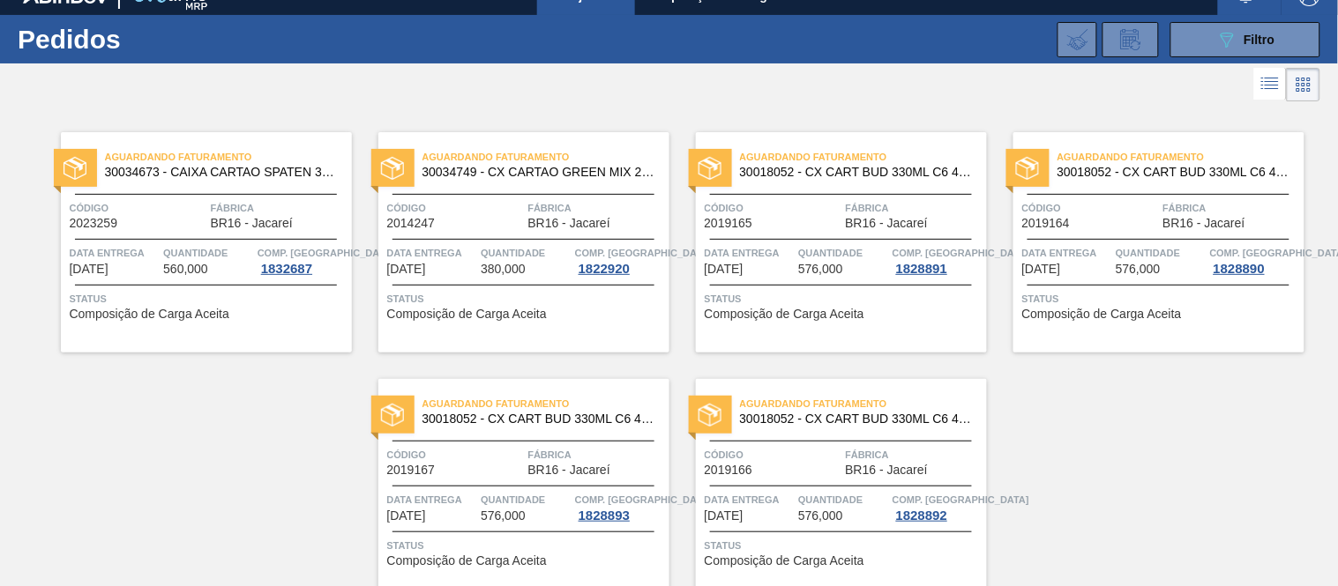
scroll to position [34, 0]
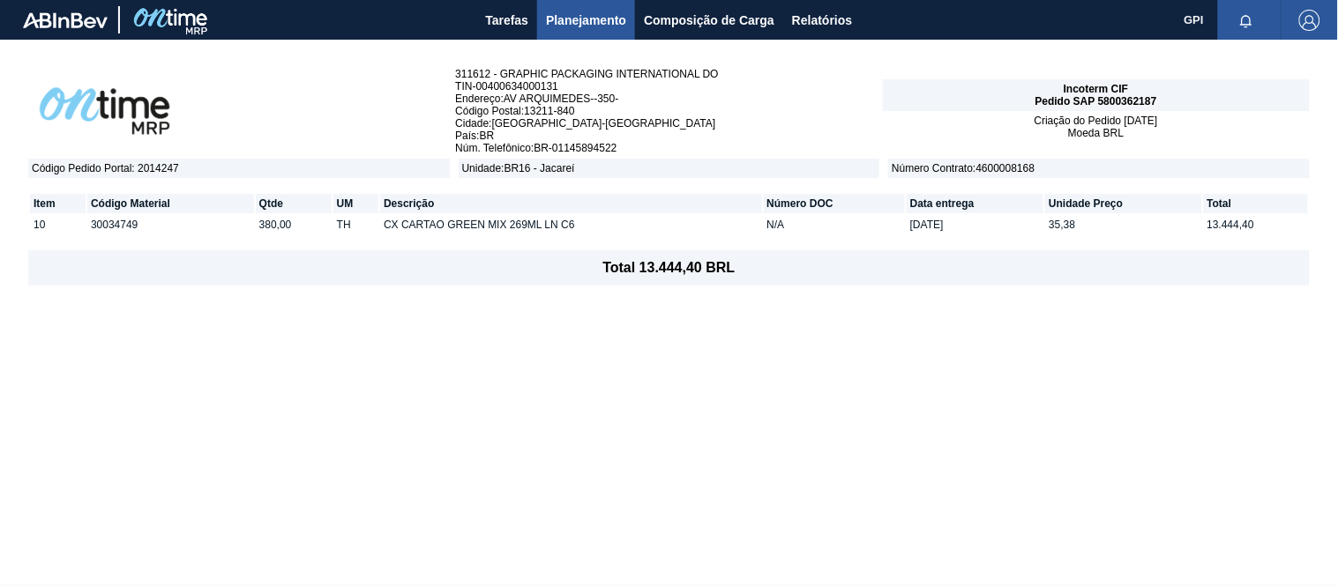
click at [1139, 95] on span "Pedido SAP 5800362187" at bounding box center [1096, 101] width 122 height 12
copy span "5800362187"
